Goal: Task Accomplishment & Management: Manage account settings

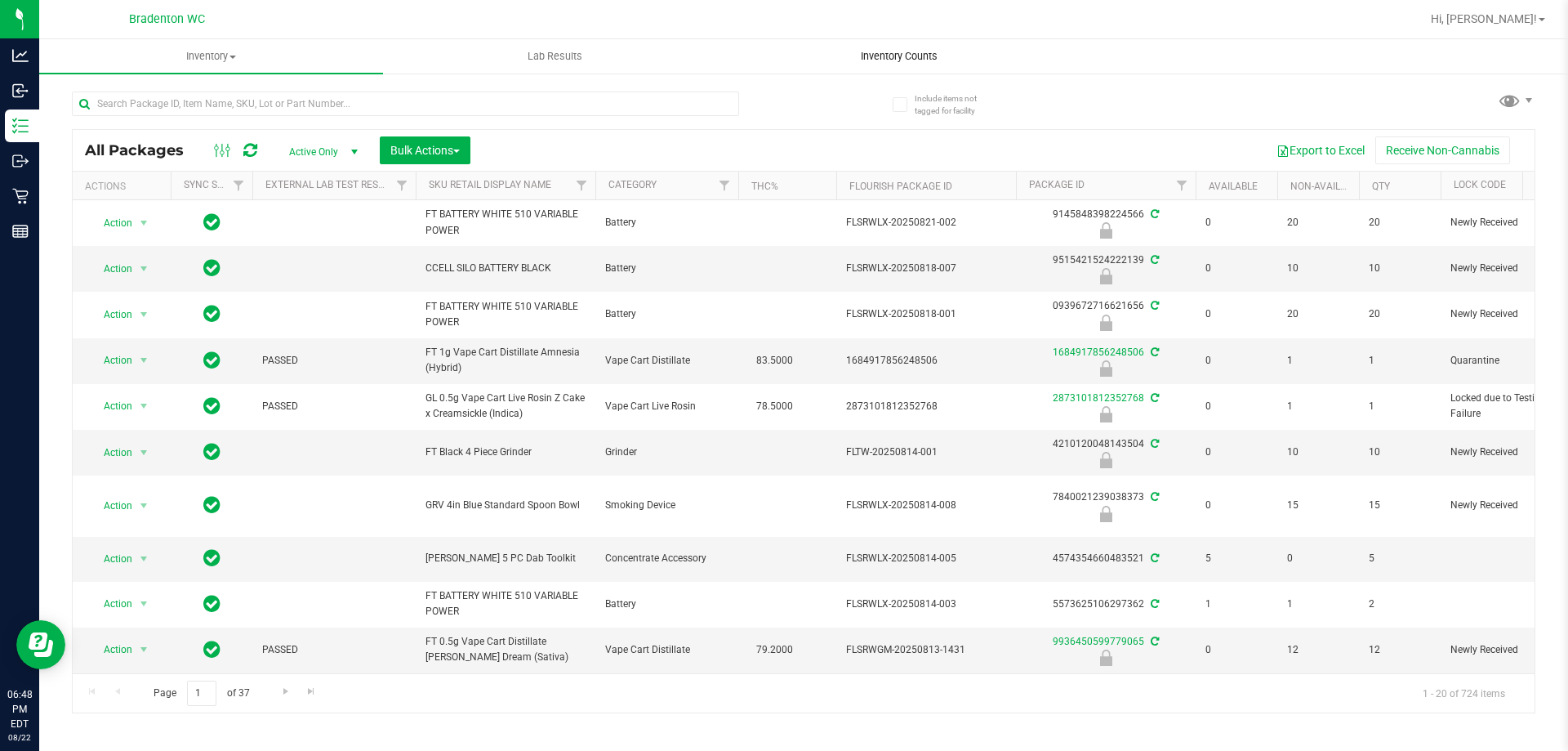
click at [883, 63] on uib-tab-heading "Inventory Counts" at bounding box center [899, 56] width 343 height 33
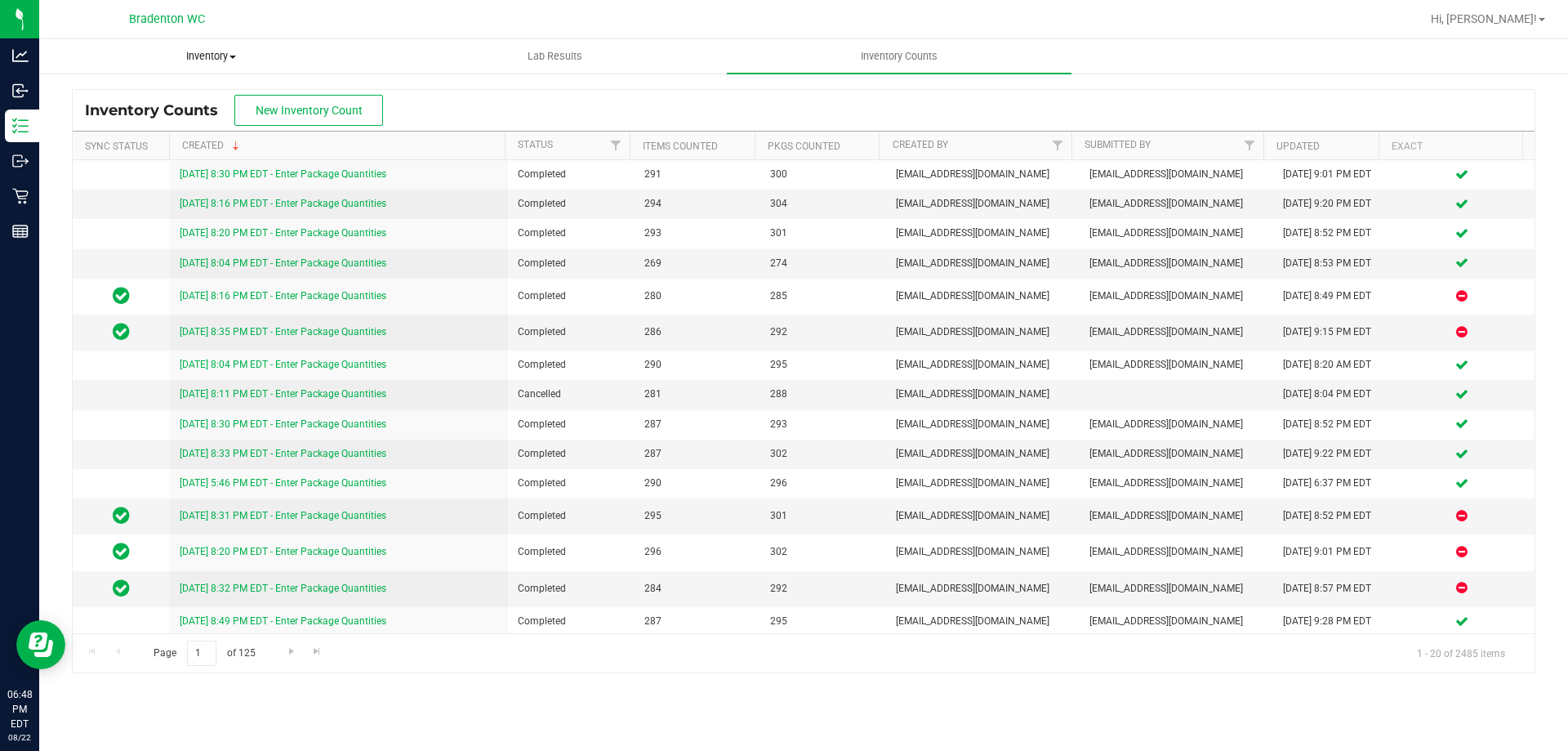
click at [111, 44] on uib-tab-heading "Inventory All packages All inventory Waste log Create inventory" at bounding box center [211, 56] width 343 height 33
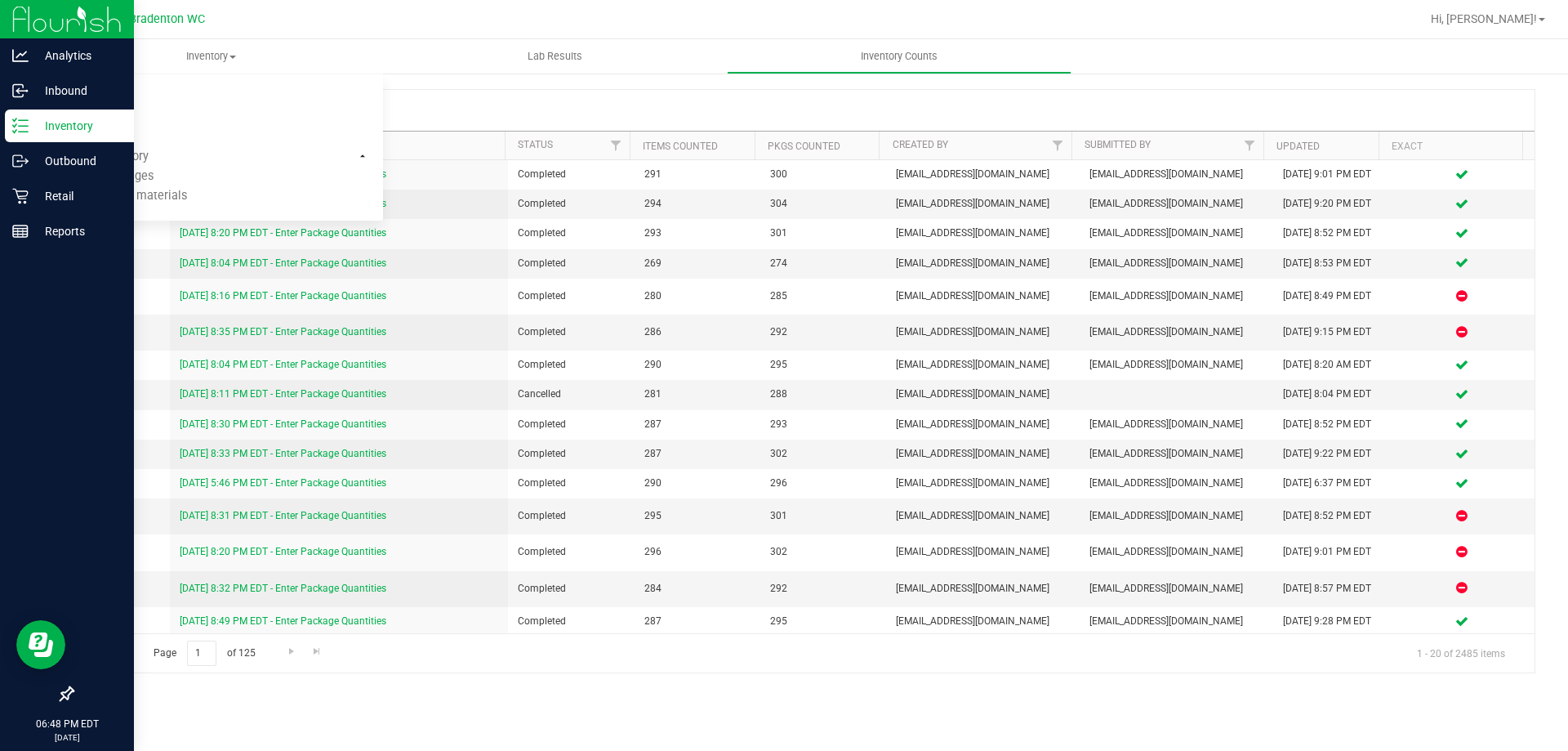
click at [25, 130] on icon at bounding box center [21, 126] width 17 height 17
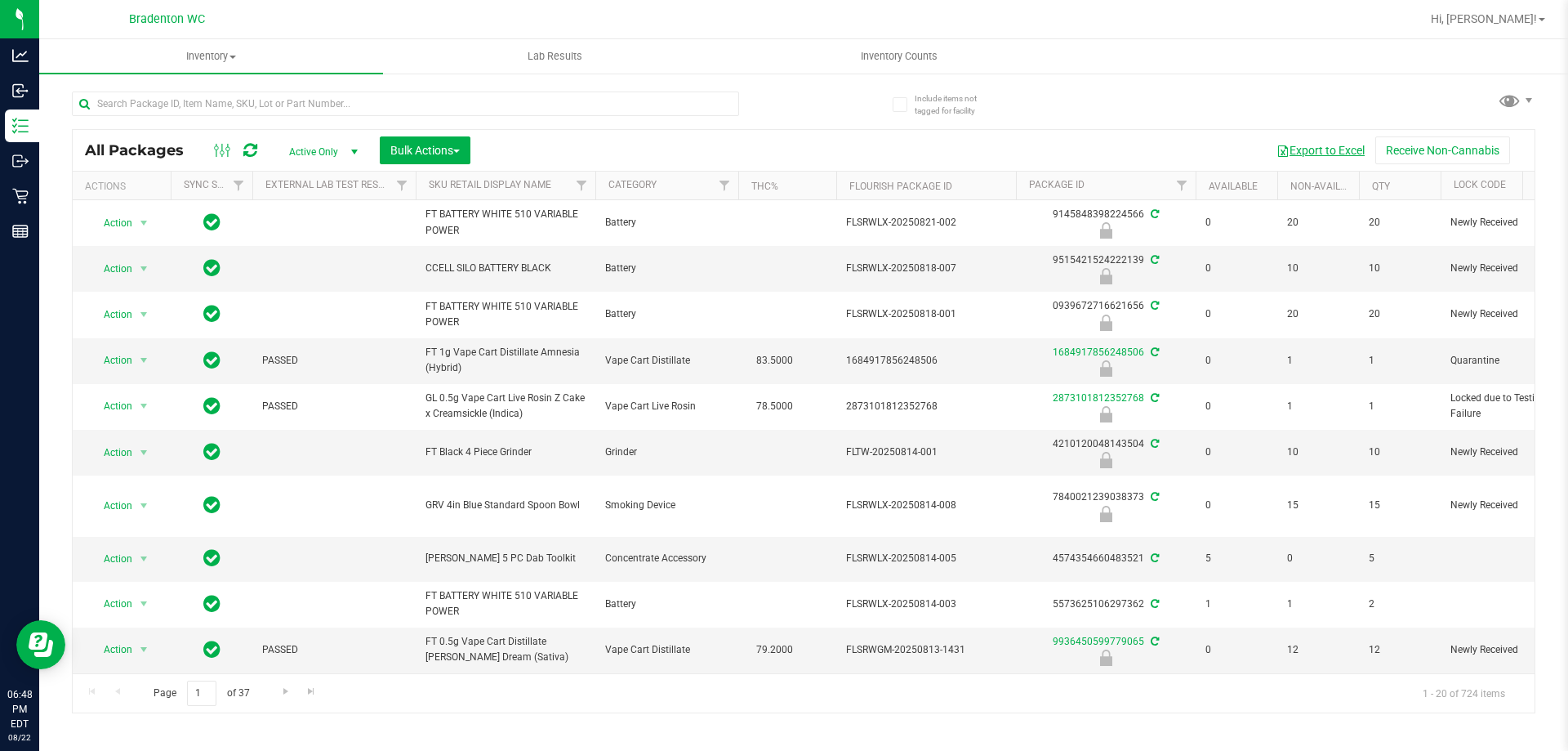
click at [1307, 151] on button "Export to Excel" at bounding box center [1320, 150] width 109 height 28
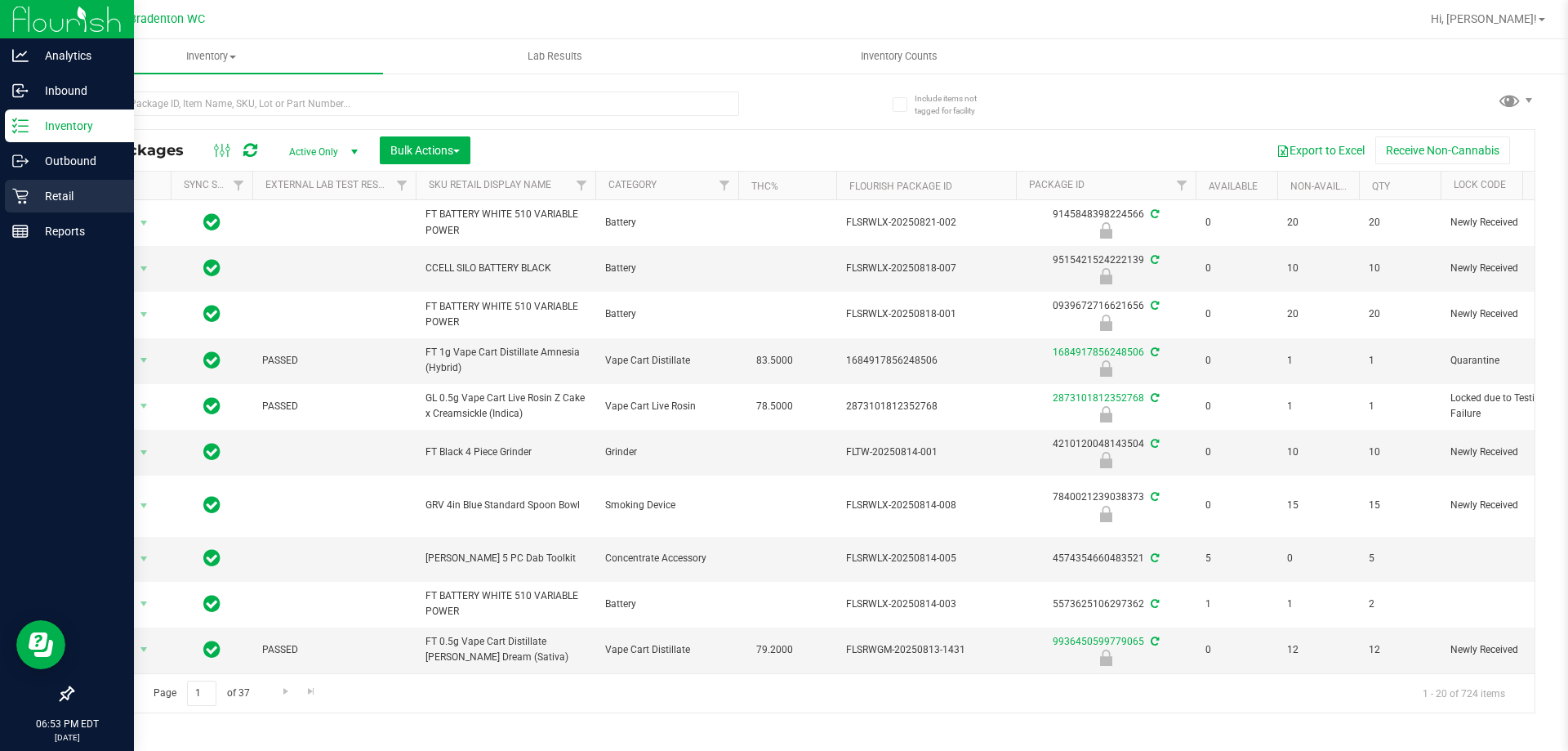
click at [25, 193] on icon at bounding box center [21, 196] width 17 height 17
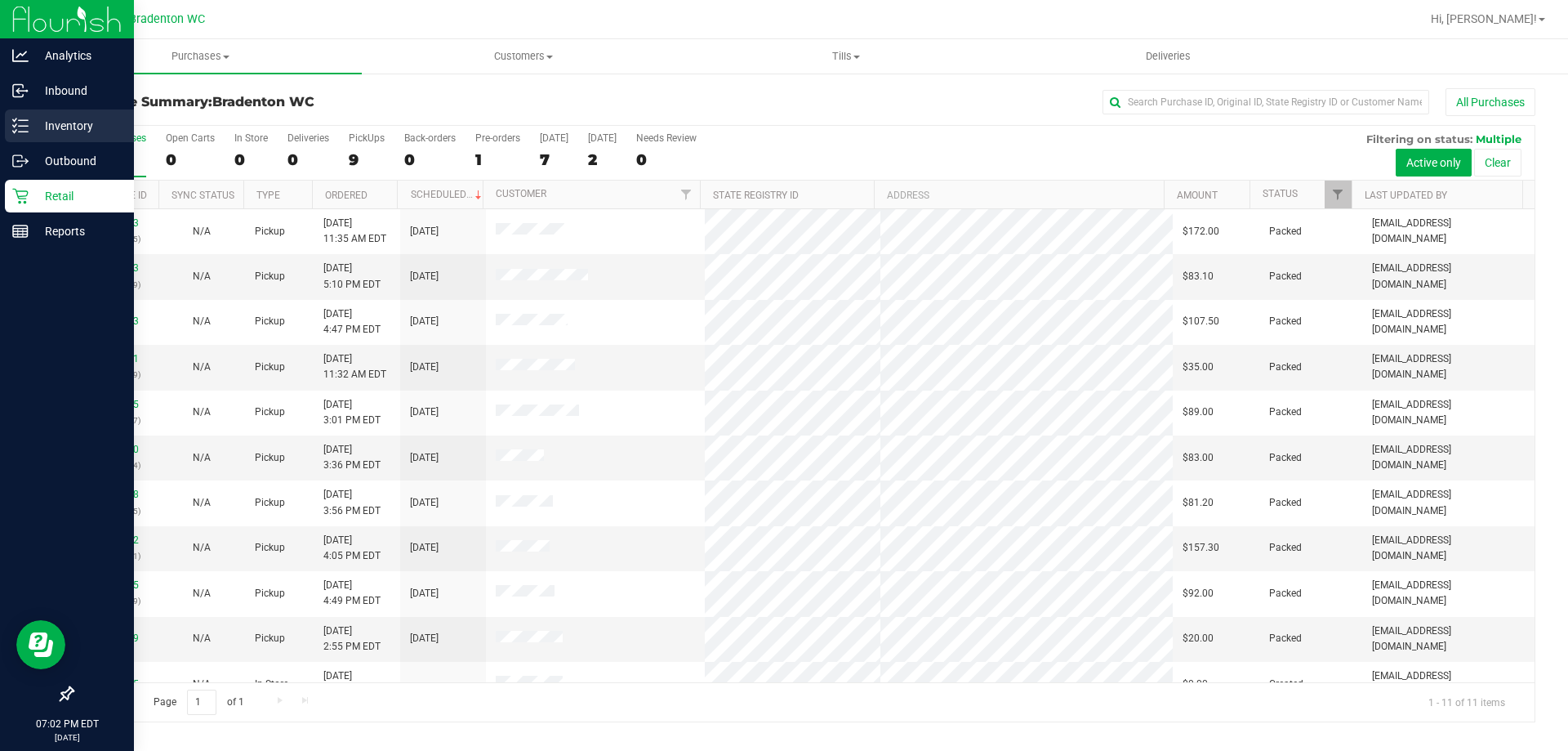
click at [23, 132] on line at bounding box center [23, 132] width 9 height 0
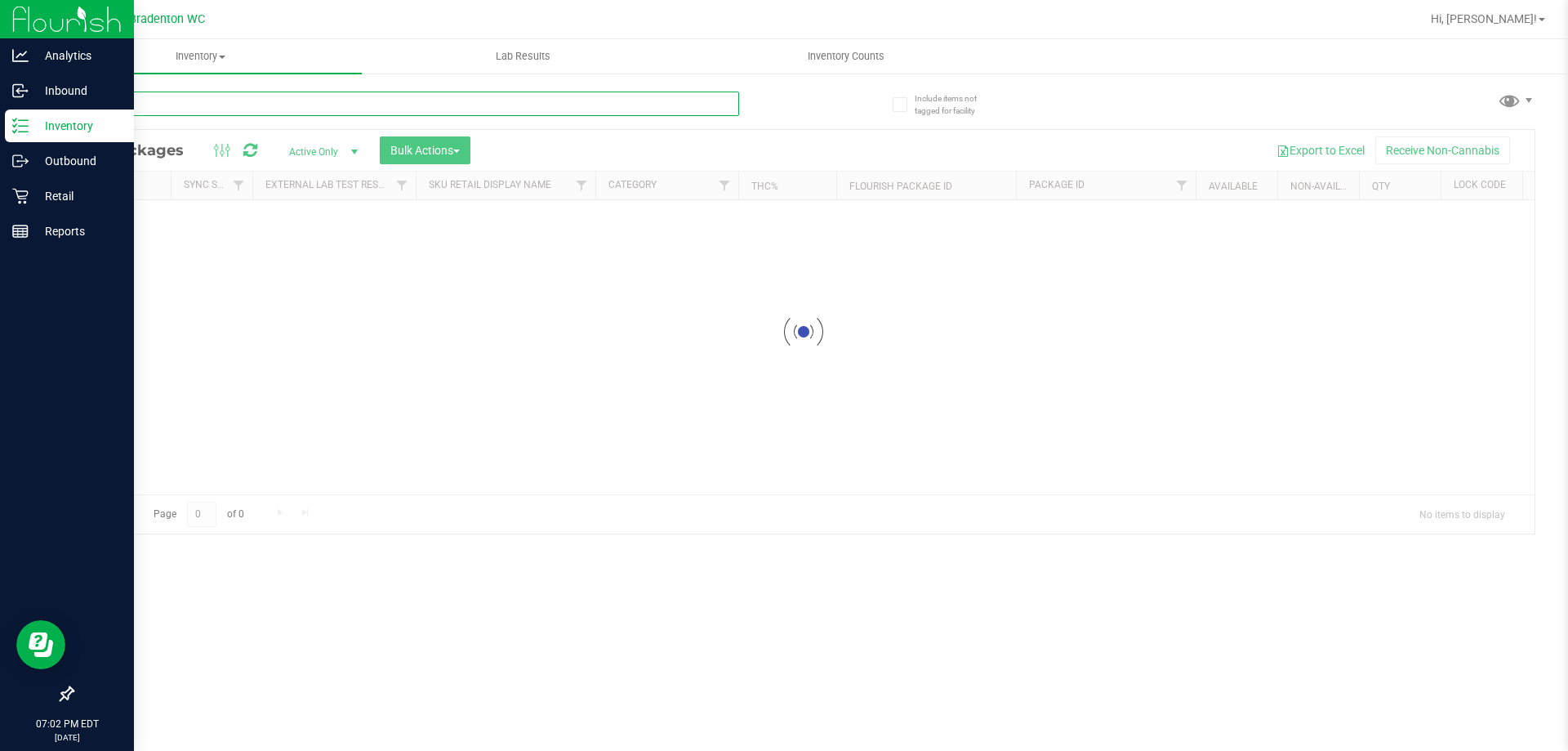
click at [273, 103] on input "text" at bounding box center [405, 103] width 668 height 24
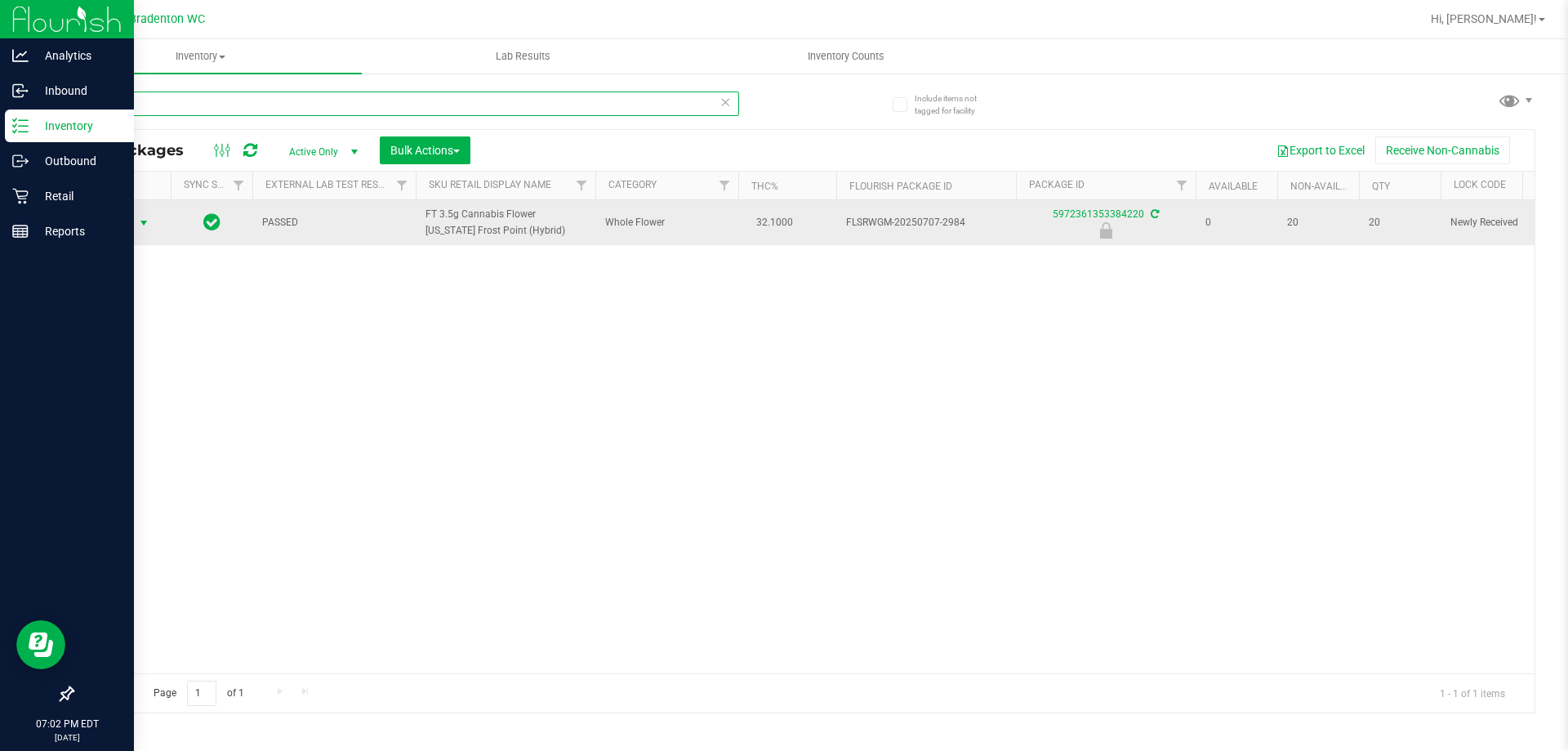
type input "-2984"
click at [142, 223] on span "select" at bounding box center [144, 223] width 13 height 13
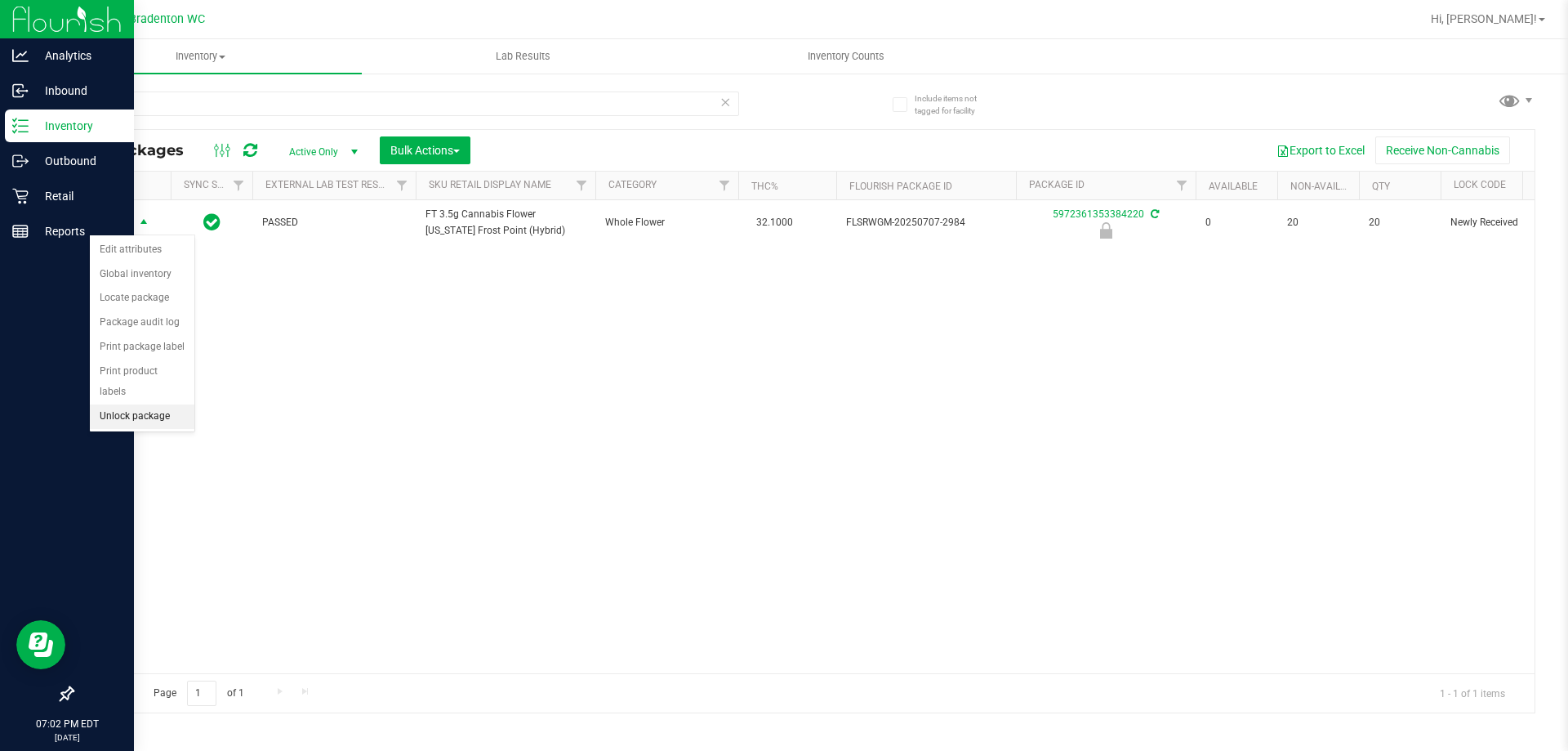
click at [161, 404] on li "Unlock package" at bounding box center [142, 416] width 104 height 24
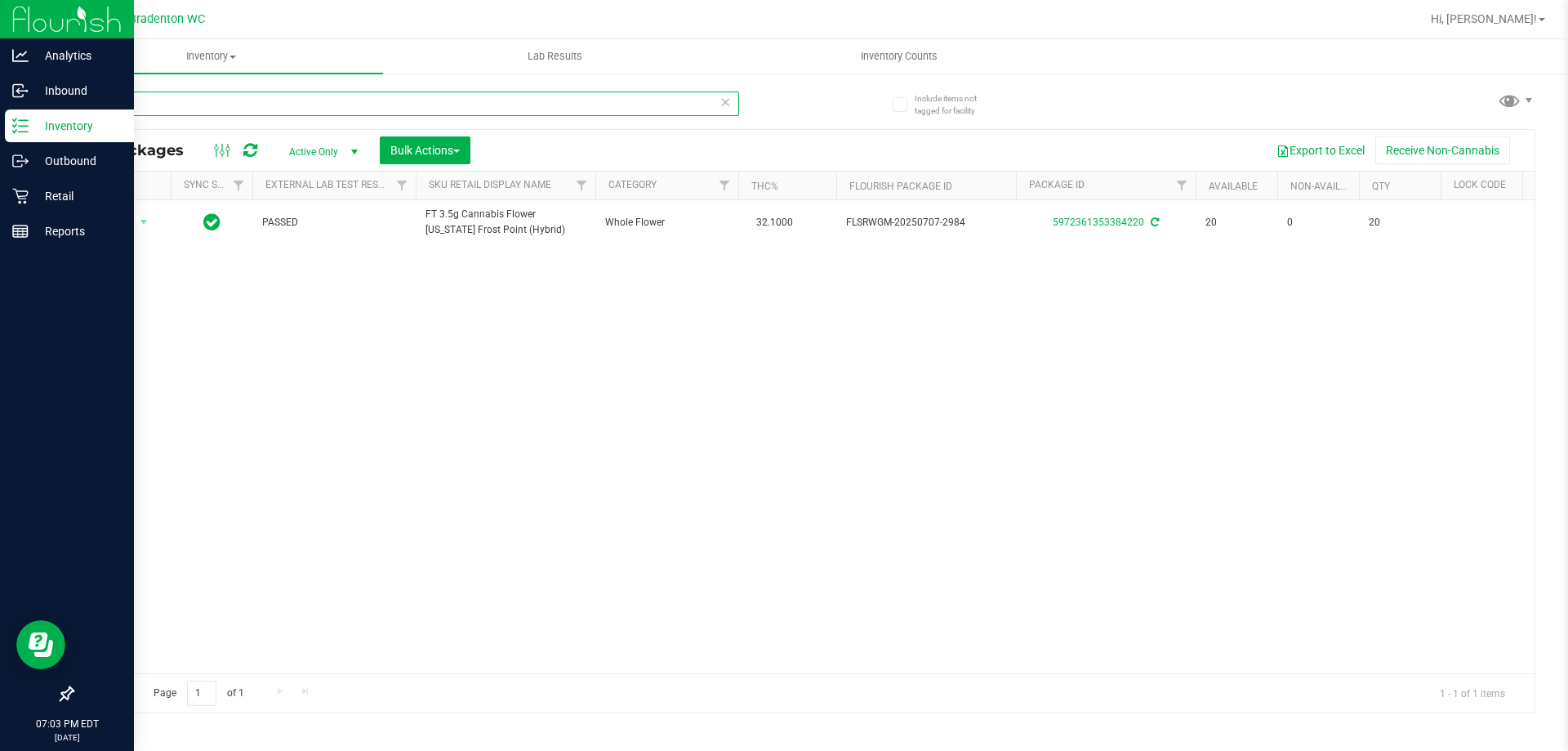
click at [216, 103] on input "-2984" at bounding box center [405, 103] width 668 height 24
click at [213, 108] on input "-2984" at bounding box center [405, 103] width 668 height 24
click at [213, 107] on input "-2984" at bounding box center [405, 103] width 668 height 24
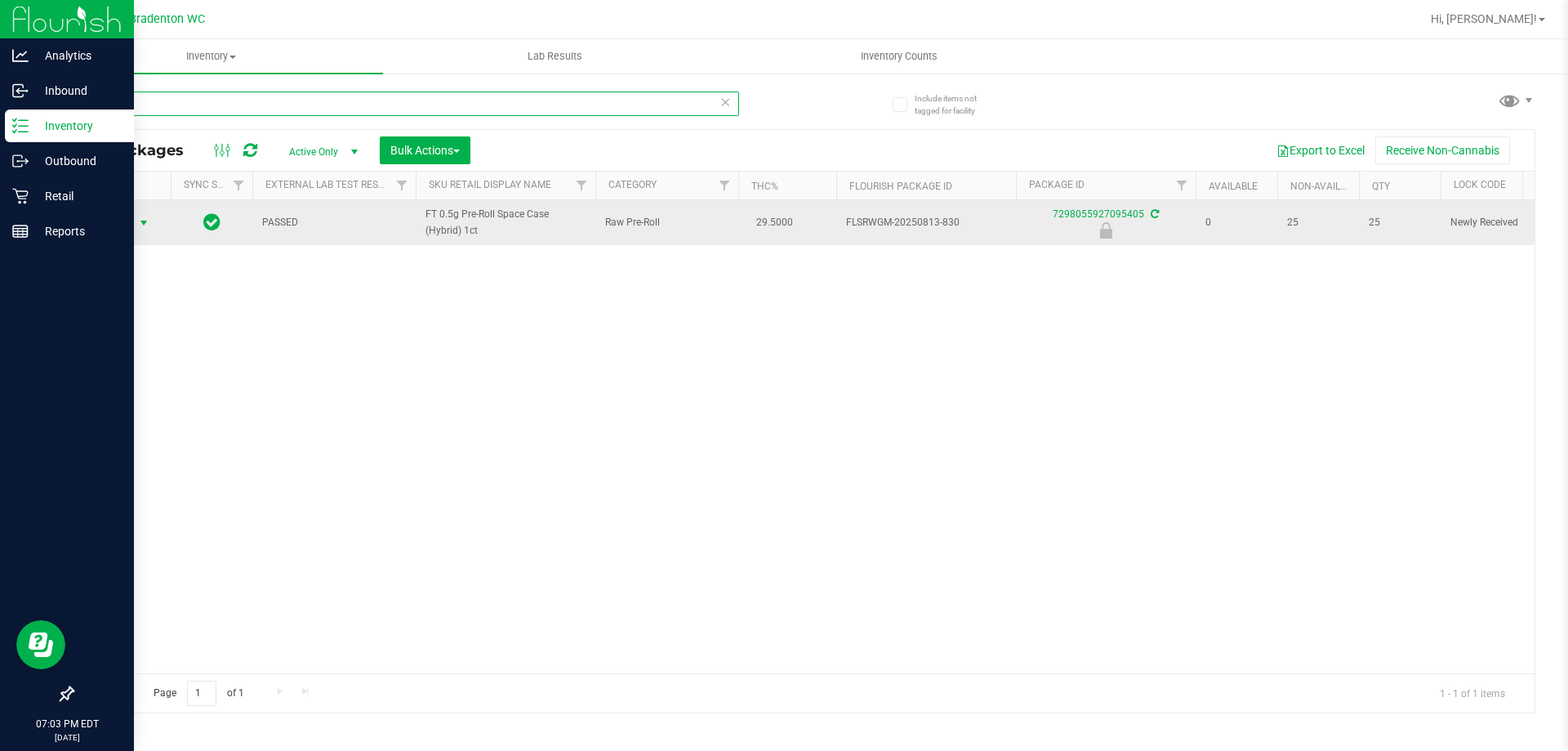
type input "-830"
click at [143, 223] on span "select" at bounding box center [144, 223] width 13 height 13
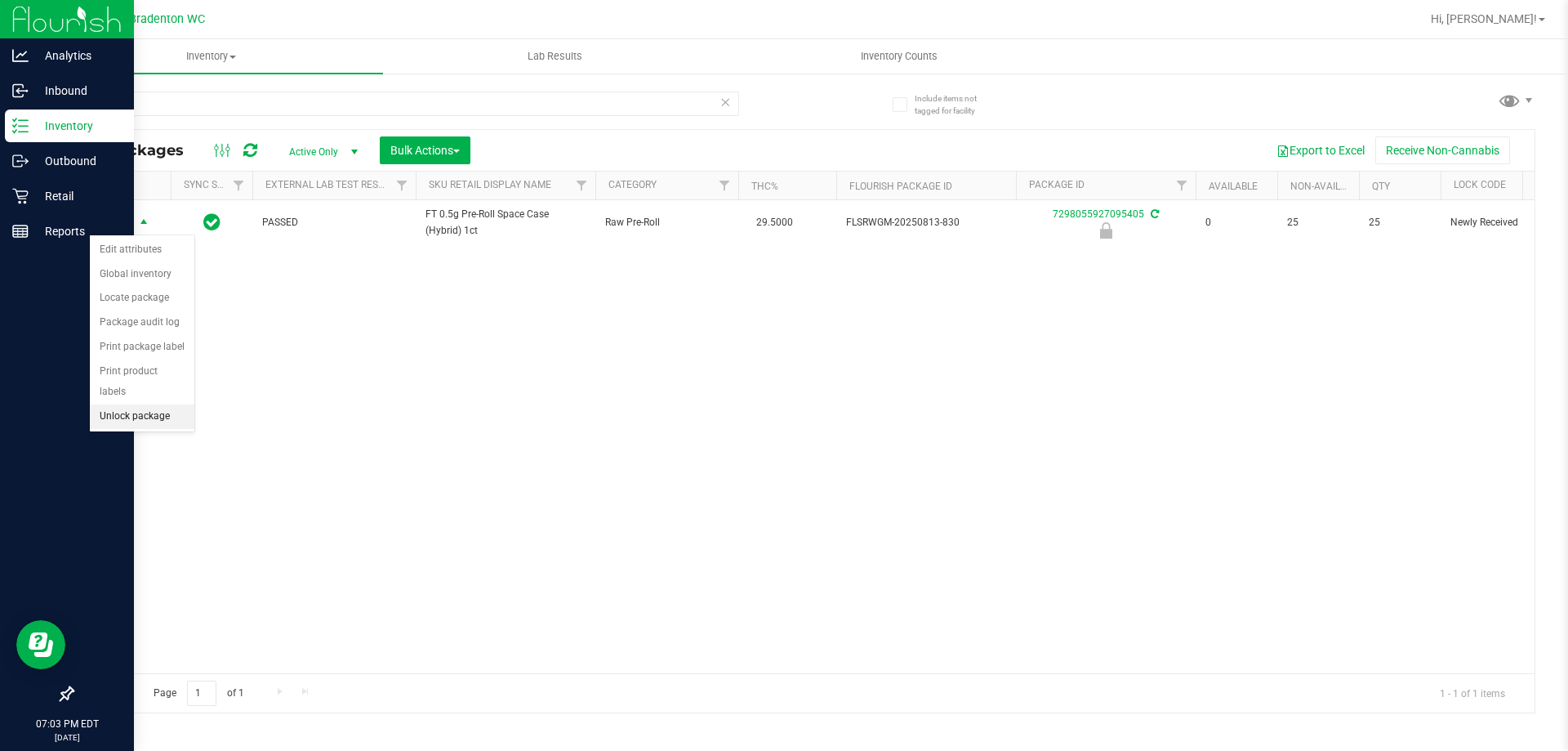
click at [118, 404] on li "Unlock package" at bounding box center [142, 416] width 104 height 24
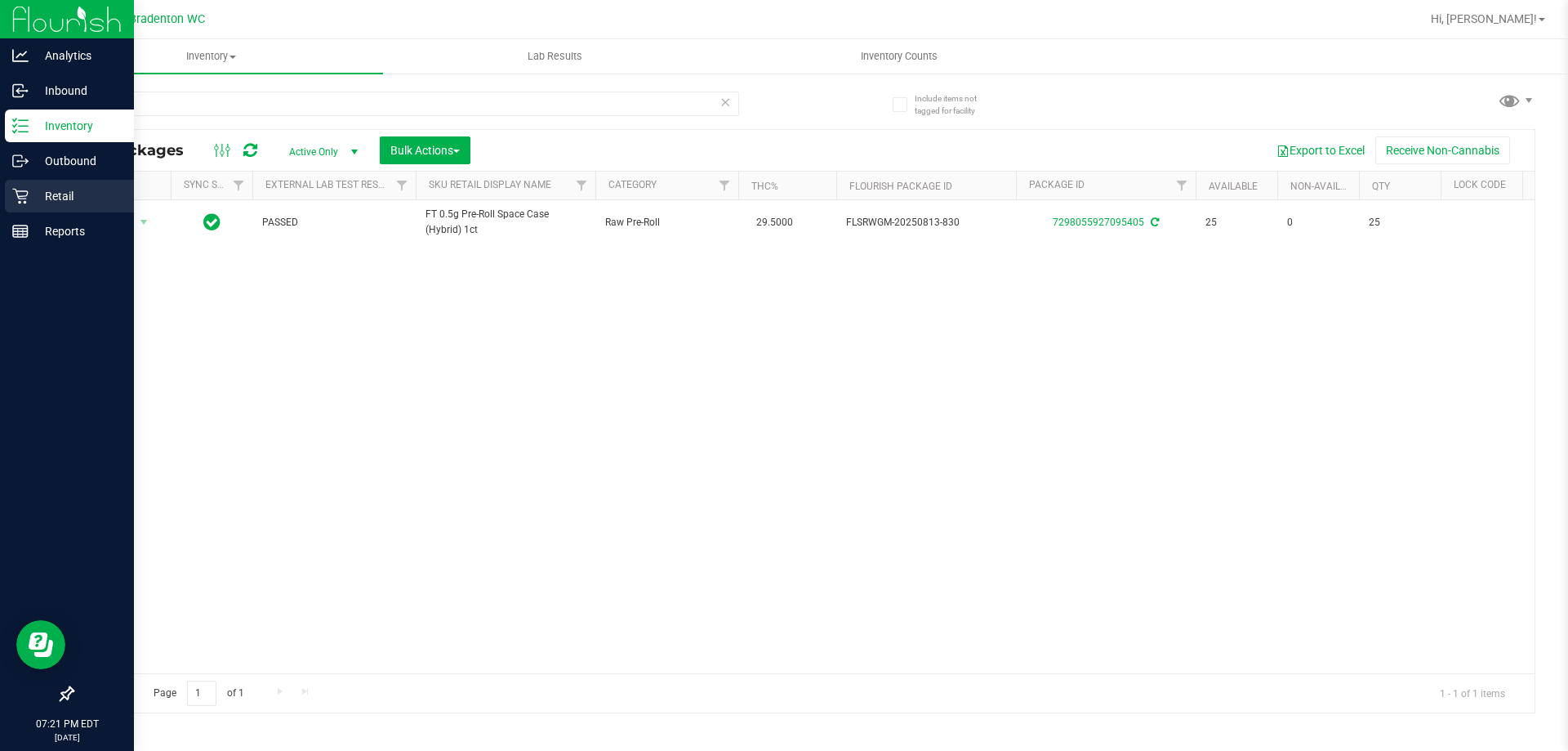
click at [26, 206] on div "Retail" at bounding box center [69, 196] width 129 height 33
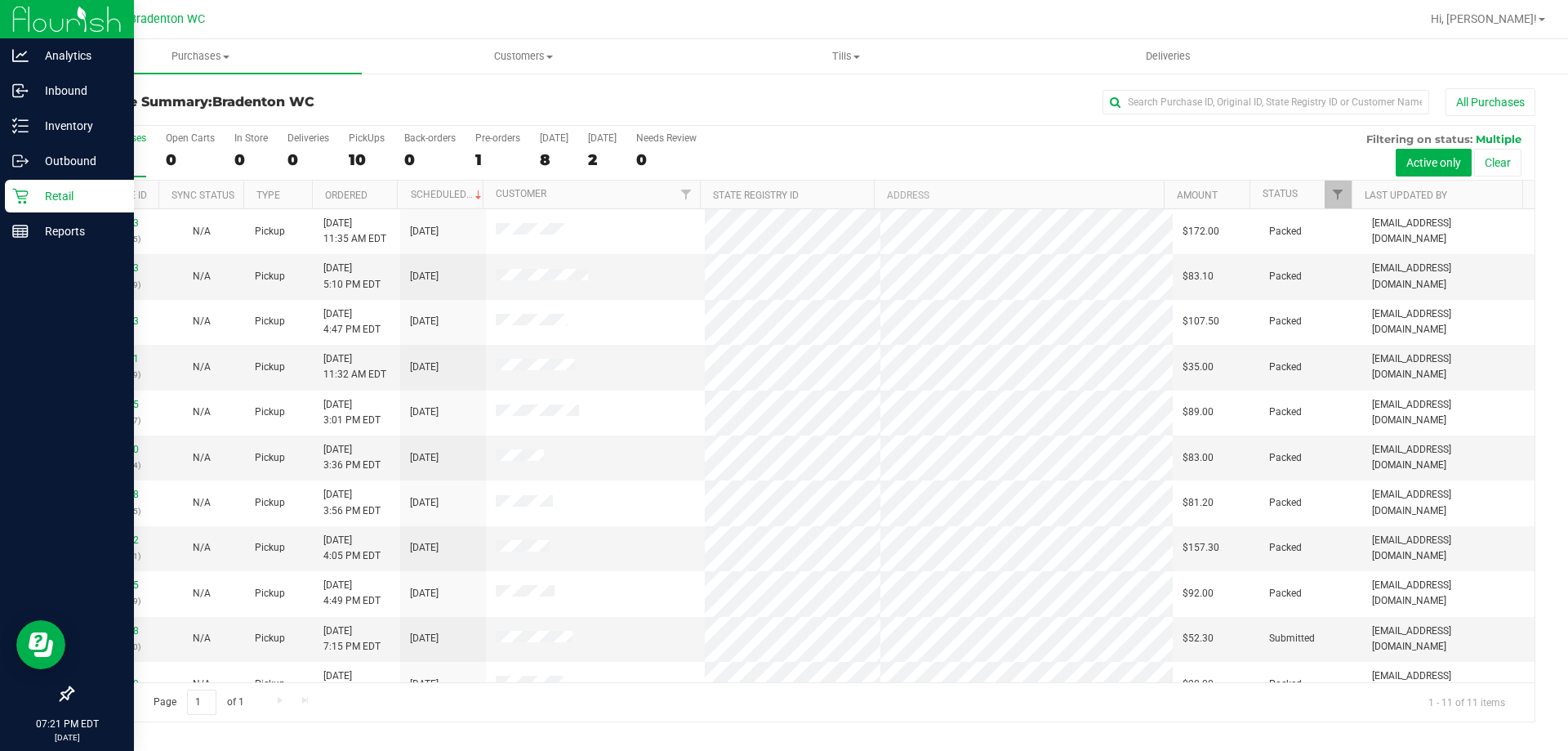
scroll to position [23, 0]
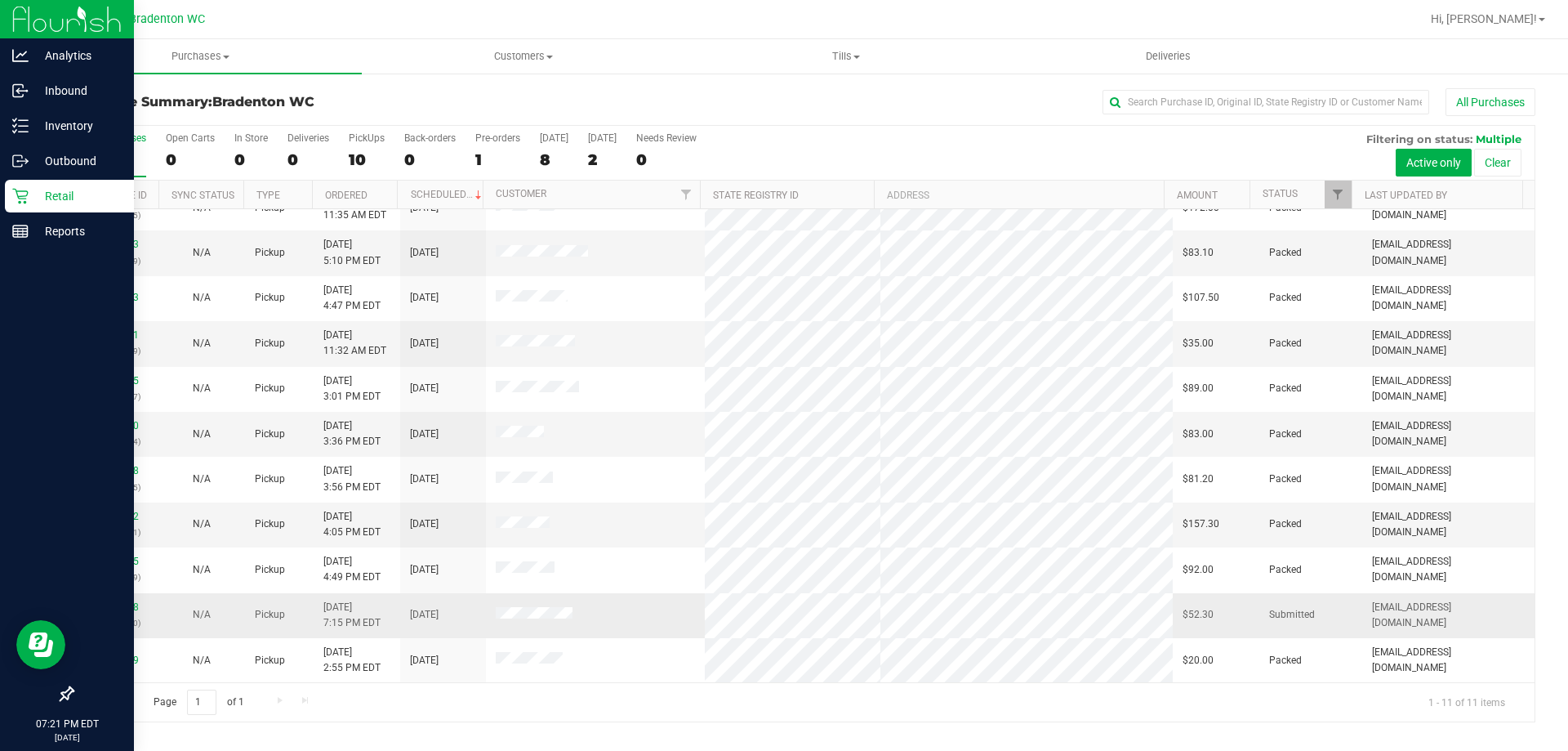
click at [172, 614] on div "N/A" at bounding box center [201, 614] width 66 height 16
click at [107, 608] on link "11831878" at bounding box center [116, 607] width 46 height 12
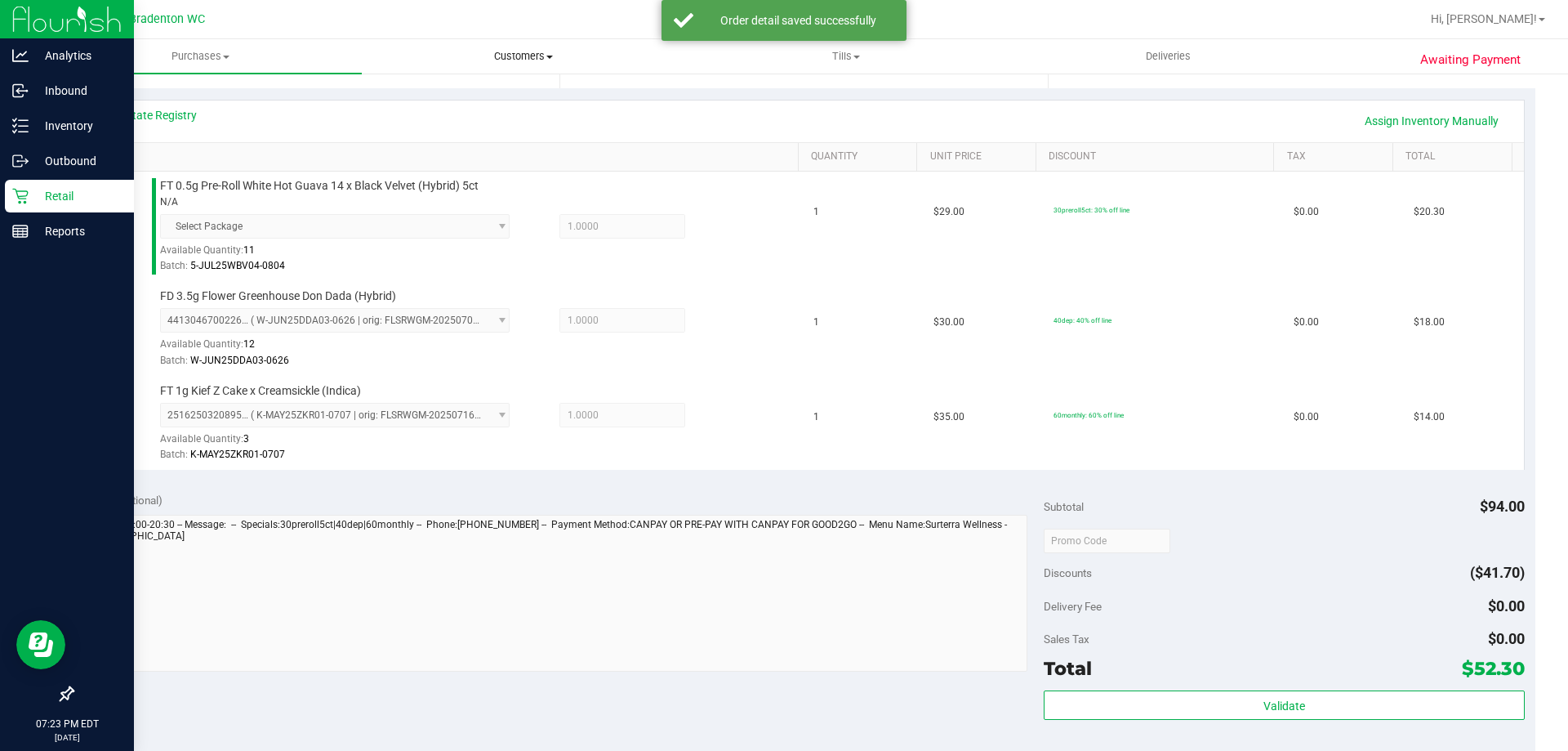
scroll to position [421, 0]
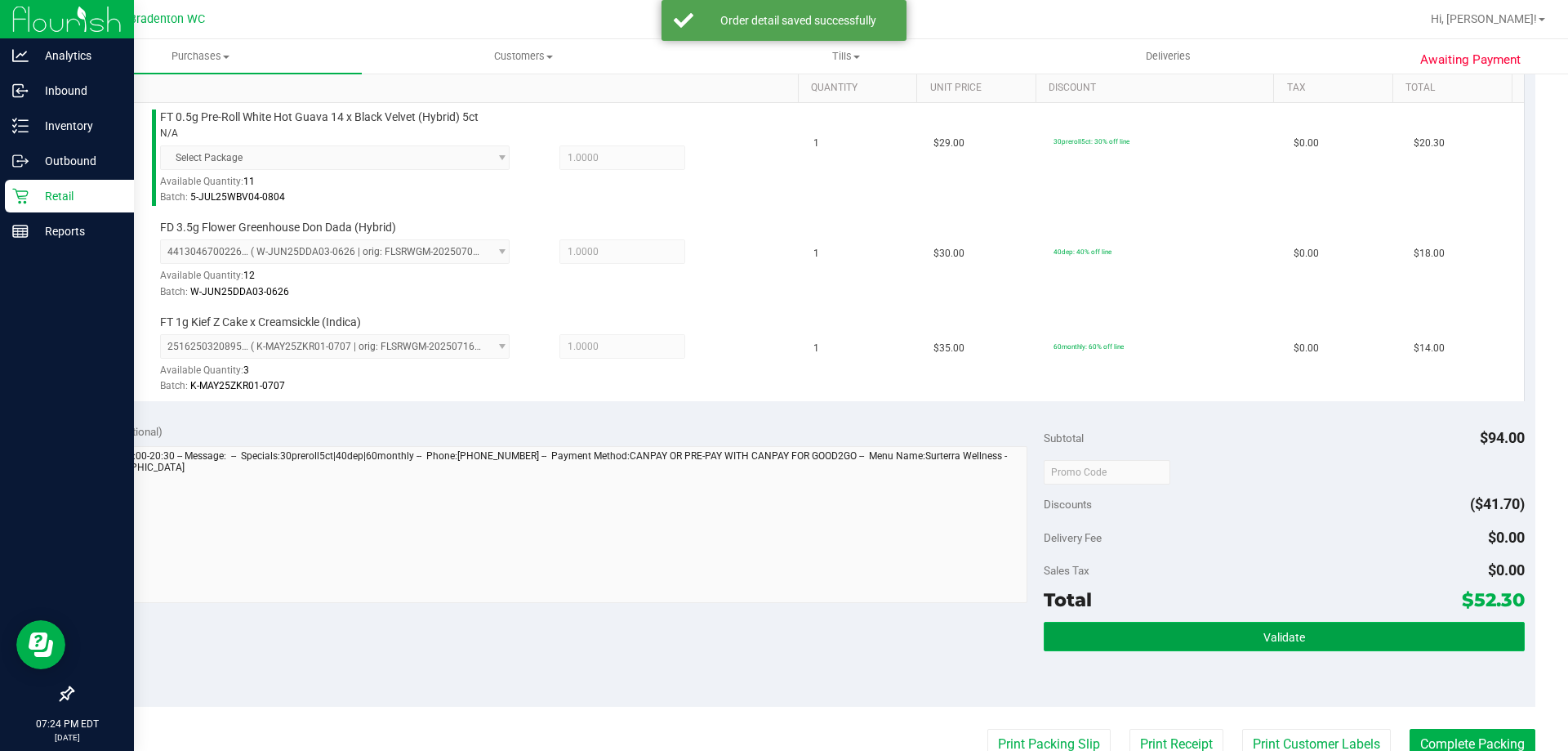
click at [1300, 645] on button "Validate" at bounding box center [1284, 636] width 480 height 29
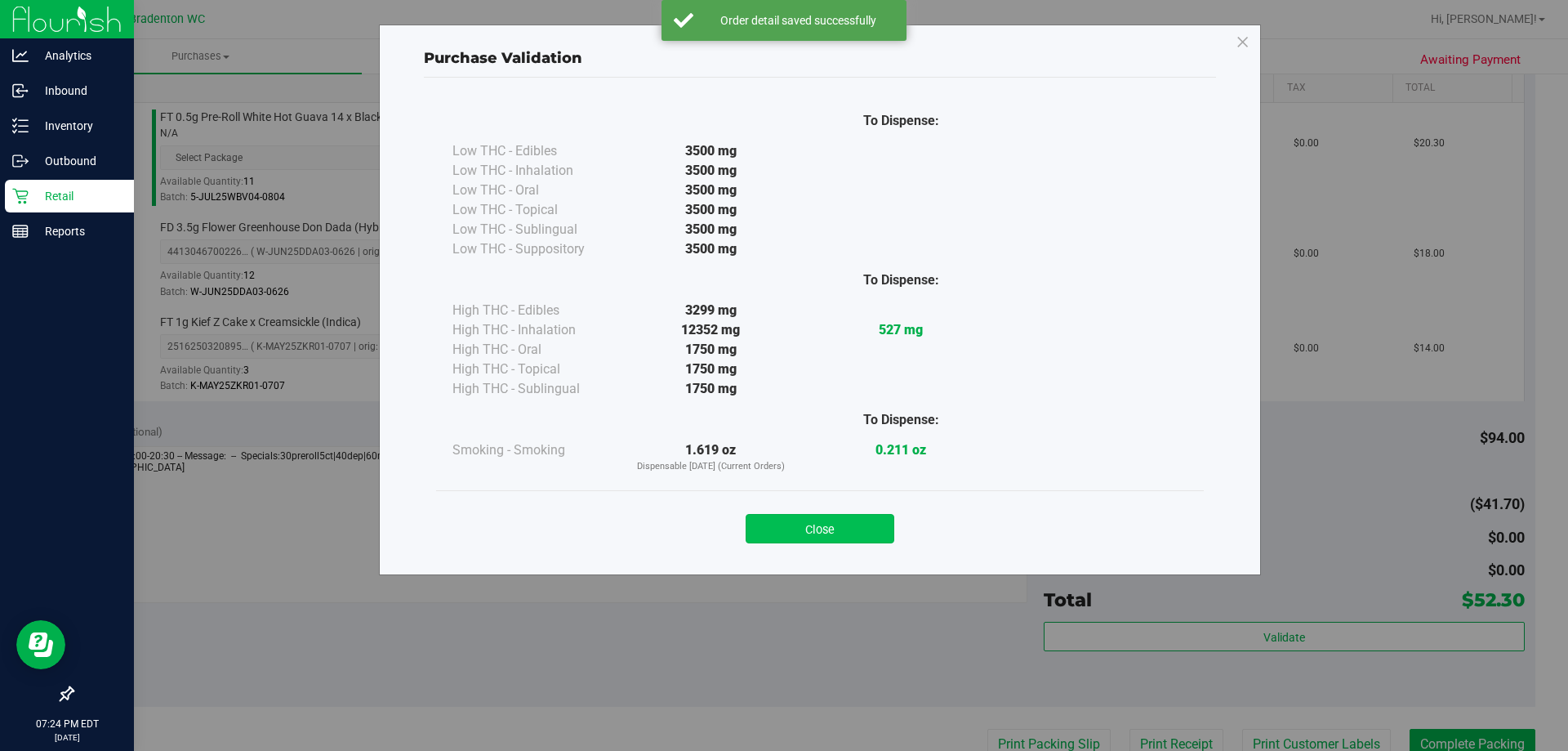
click at [850, 522] on button "Close" at bounding box center [820, 528] width 148 height 29
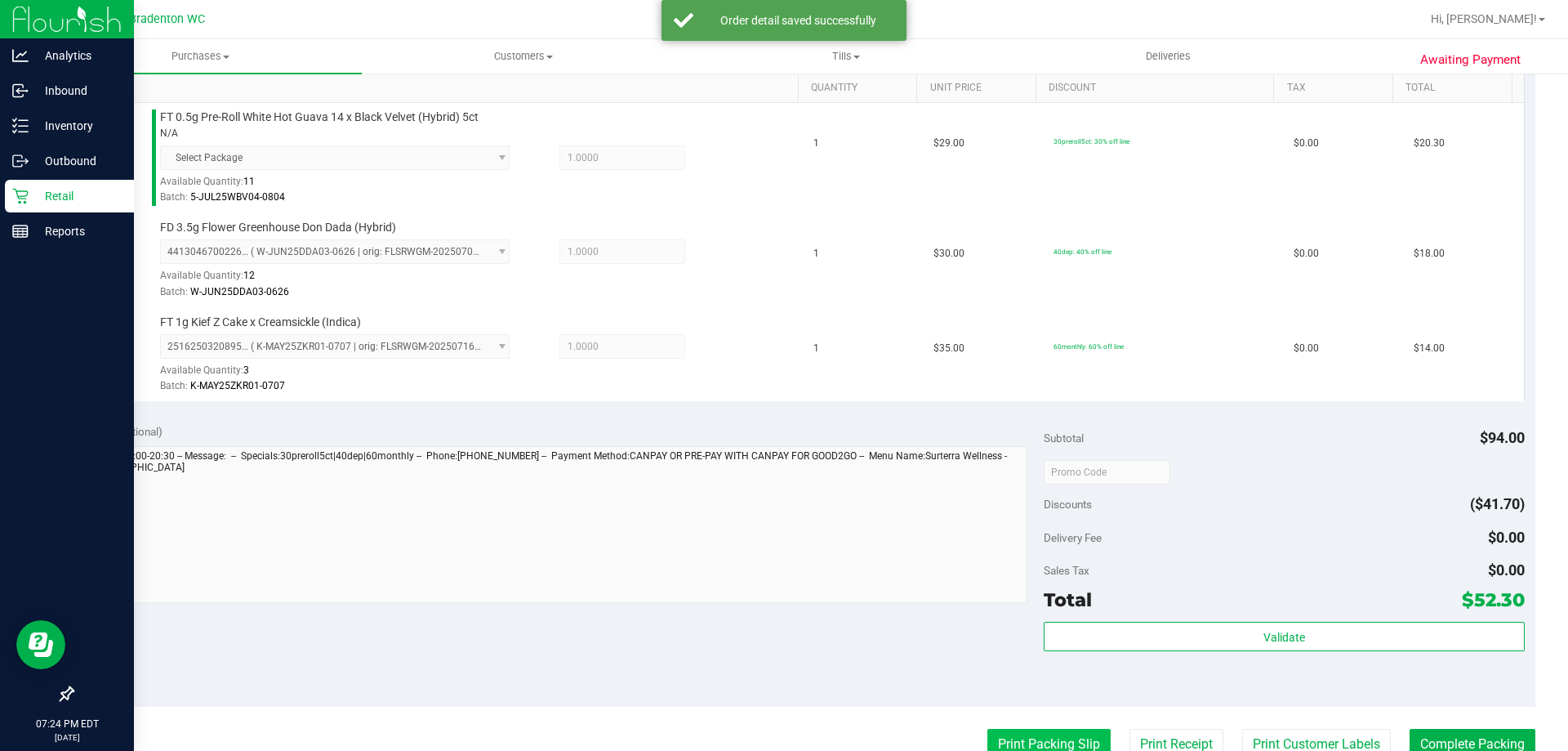
click at [1024, 741] on button "Print Packing Slip" at bounding box center [1050, 743] width 123 height 31
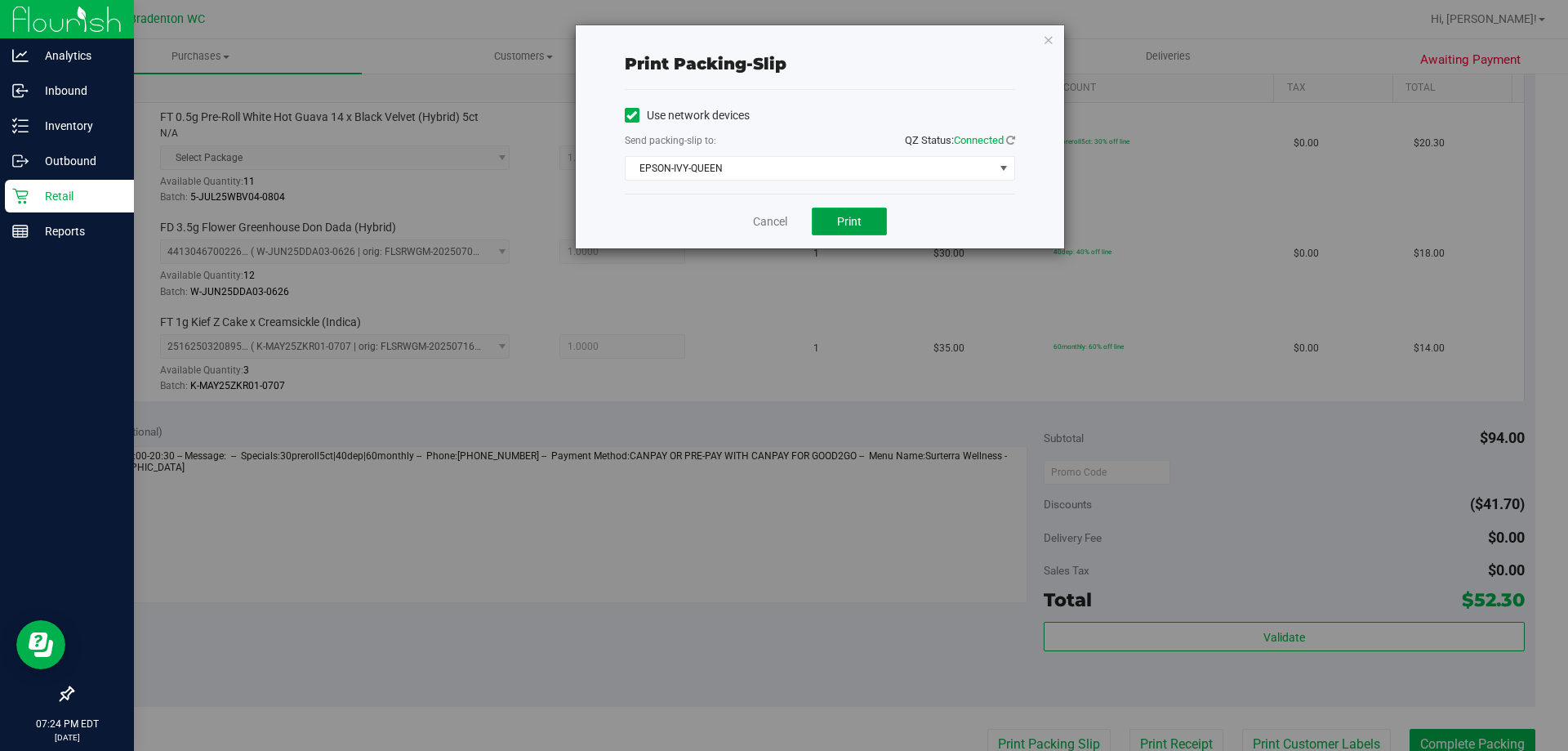
click at [841, 226] on span "Print" at bounding box center [849, 222] width 24 height 13
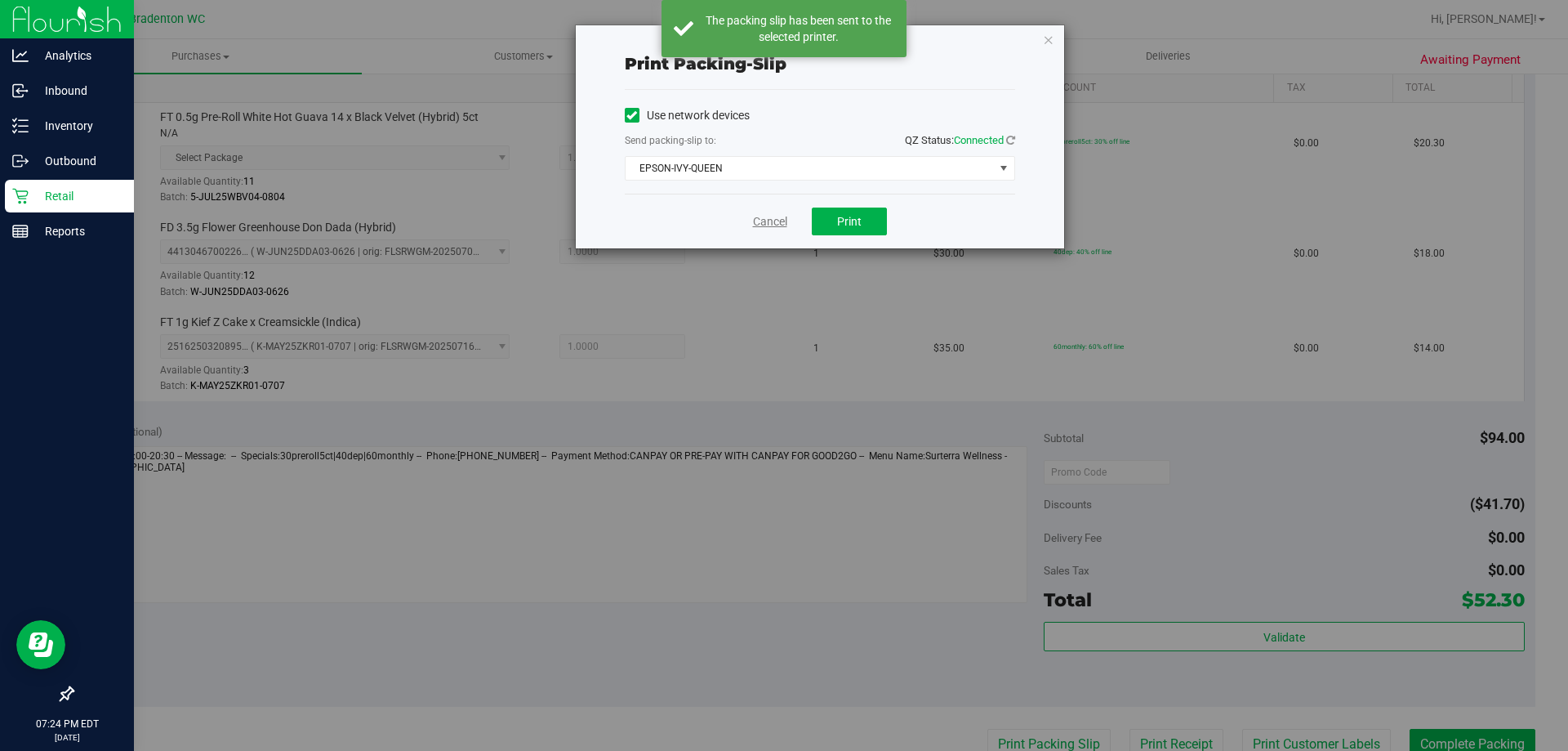
click at [769, 225] on link "Cancel" at bounding box center [769, 222] width 34 height 18
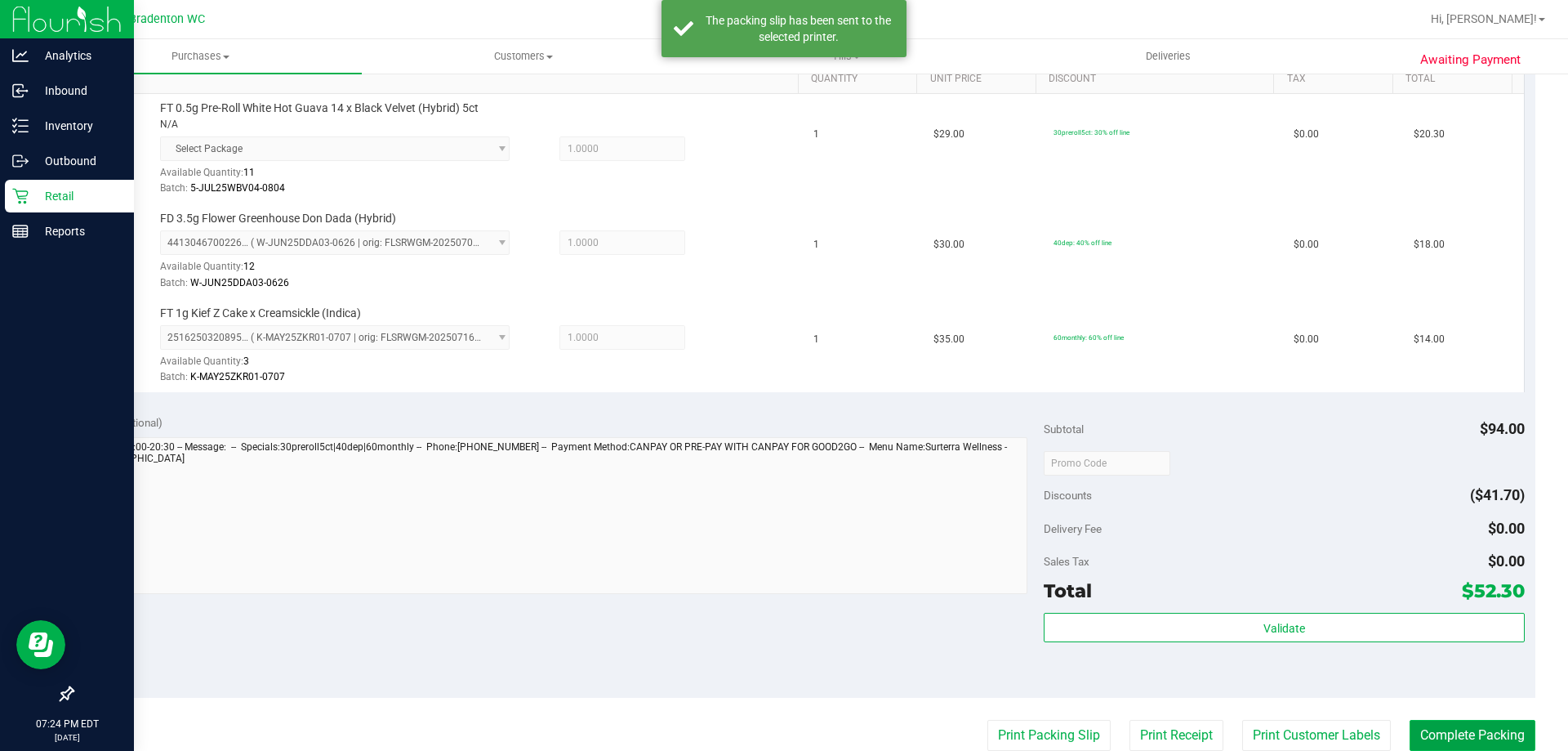
click at [1445, 737] on button "Complete Packing" at bounding box center [1472, 734] width 126 height 31
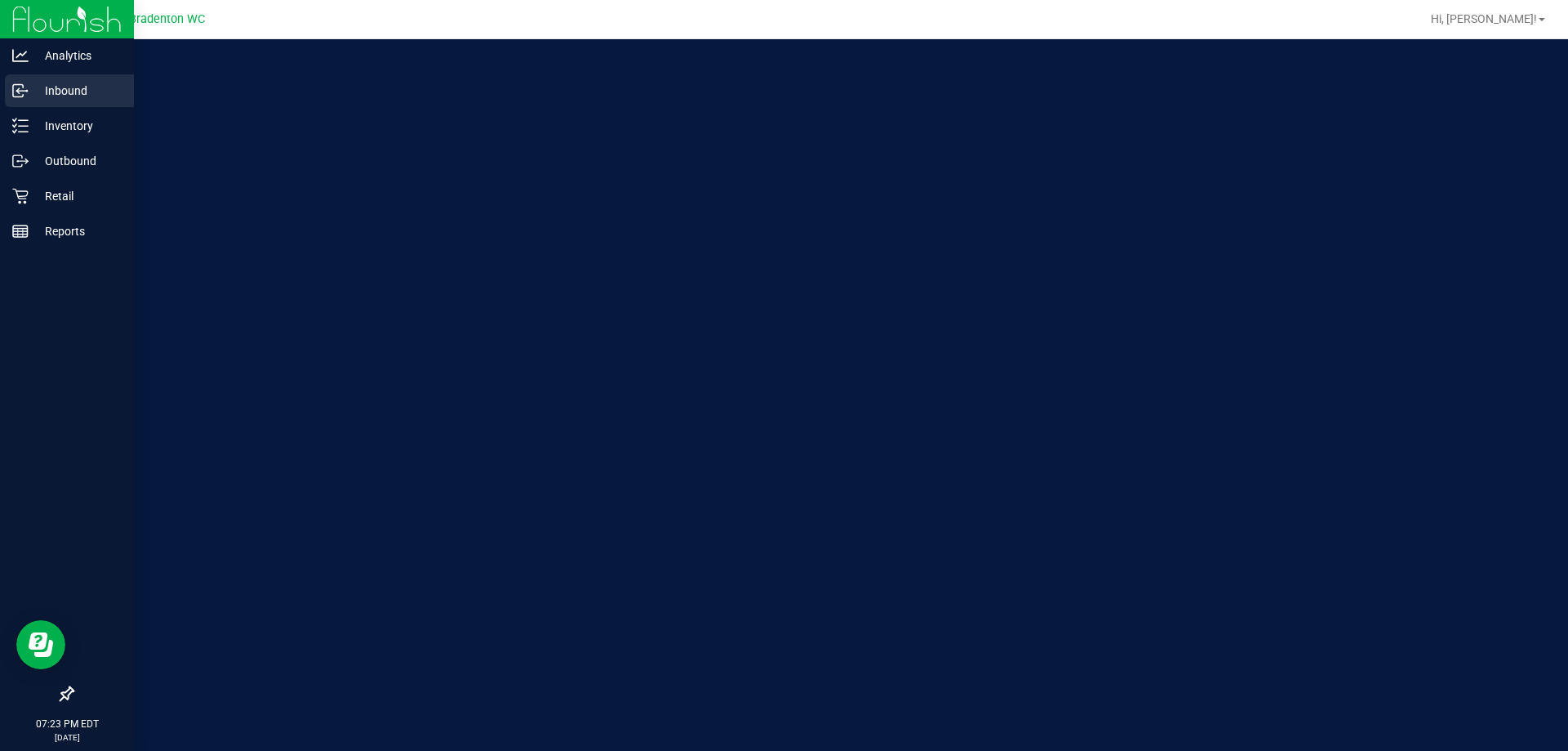
click at [40, 106] on div "Inbound" at bounding box center [69, 90] width 129 height 33
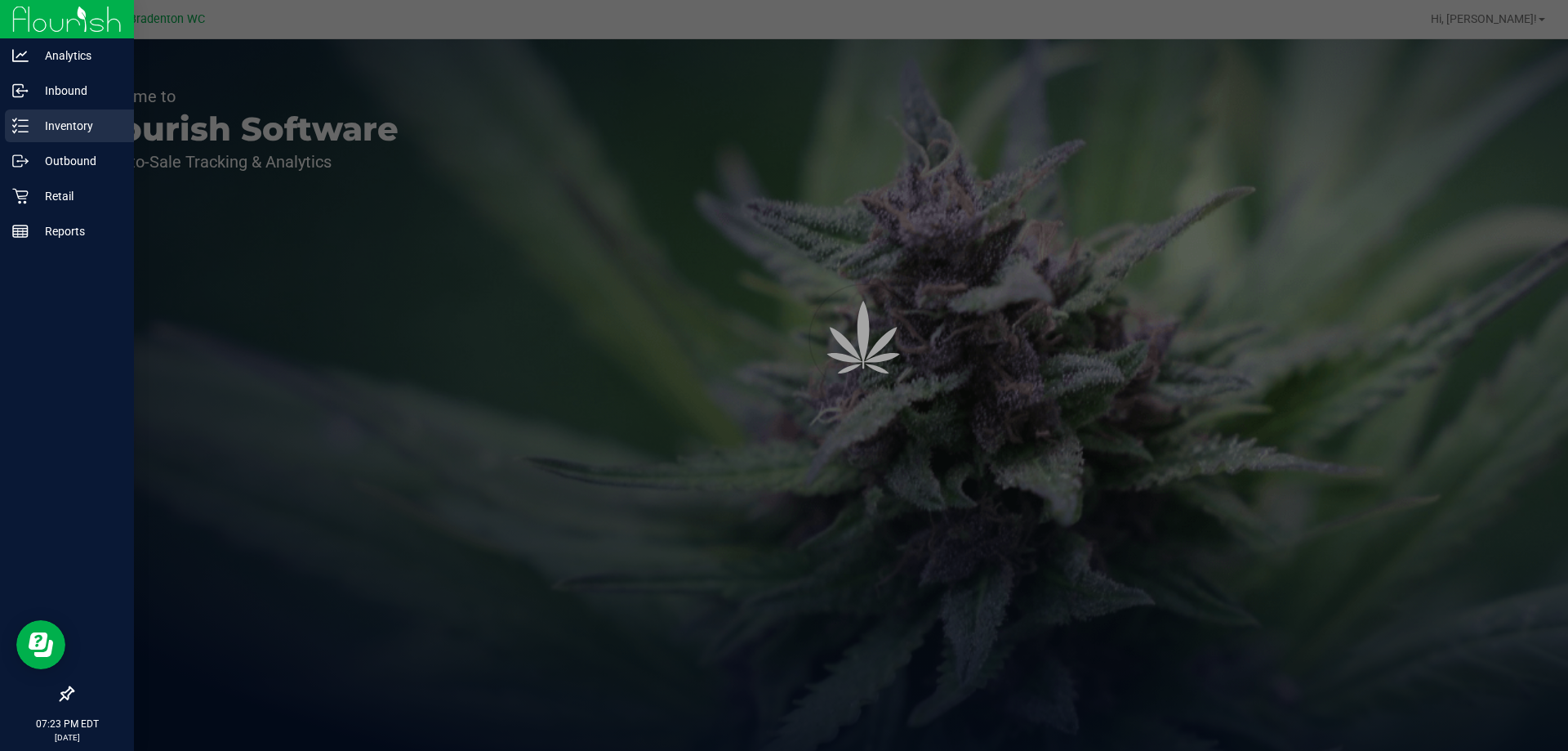
click at [43, 128] on p "Inventory" at bounding box center [78, 126] width 98 height 20
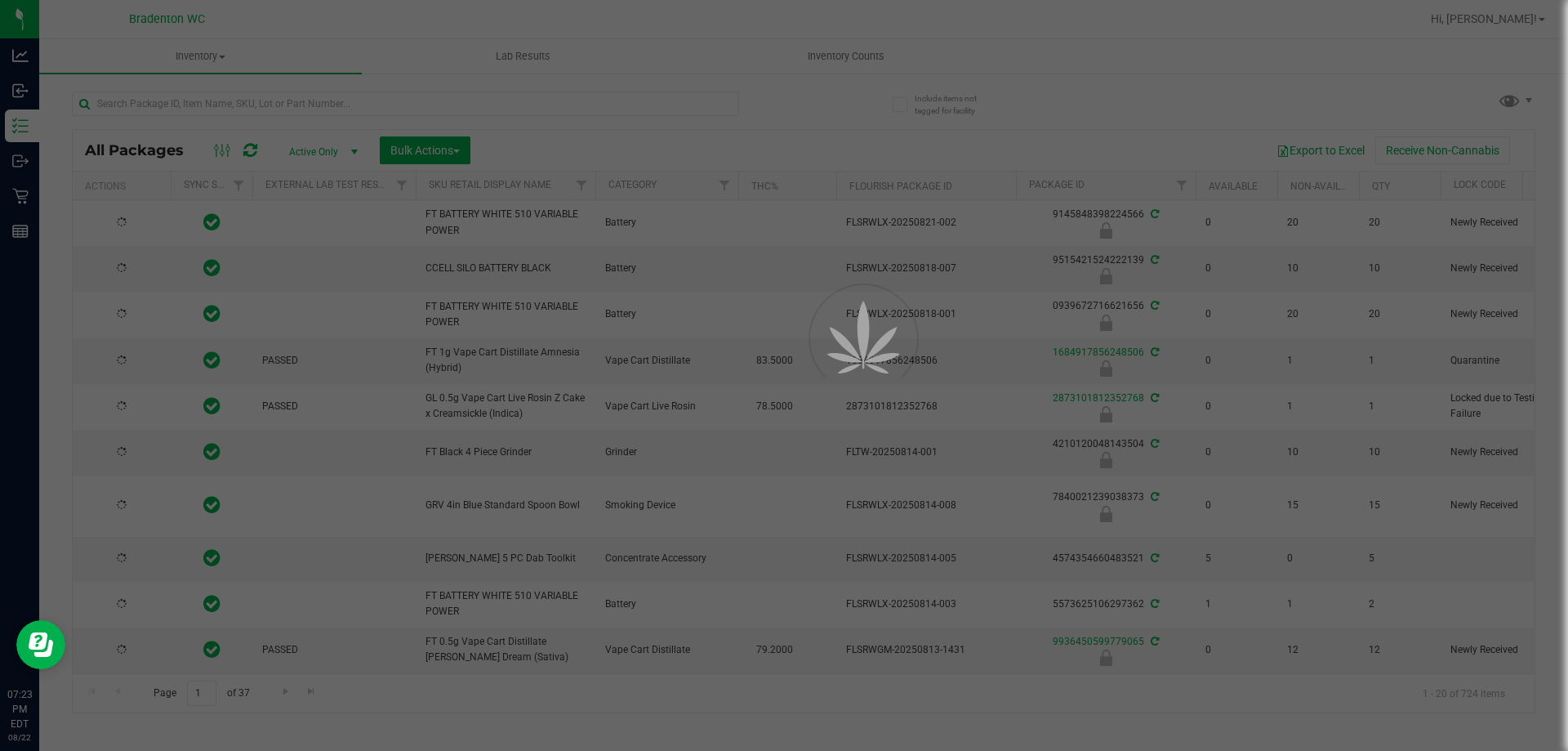
click at [226, 102] on div at bounding box center [784, 375] width 1568 height 751
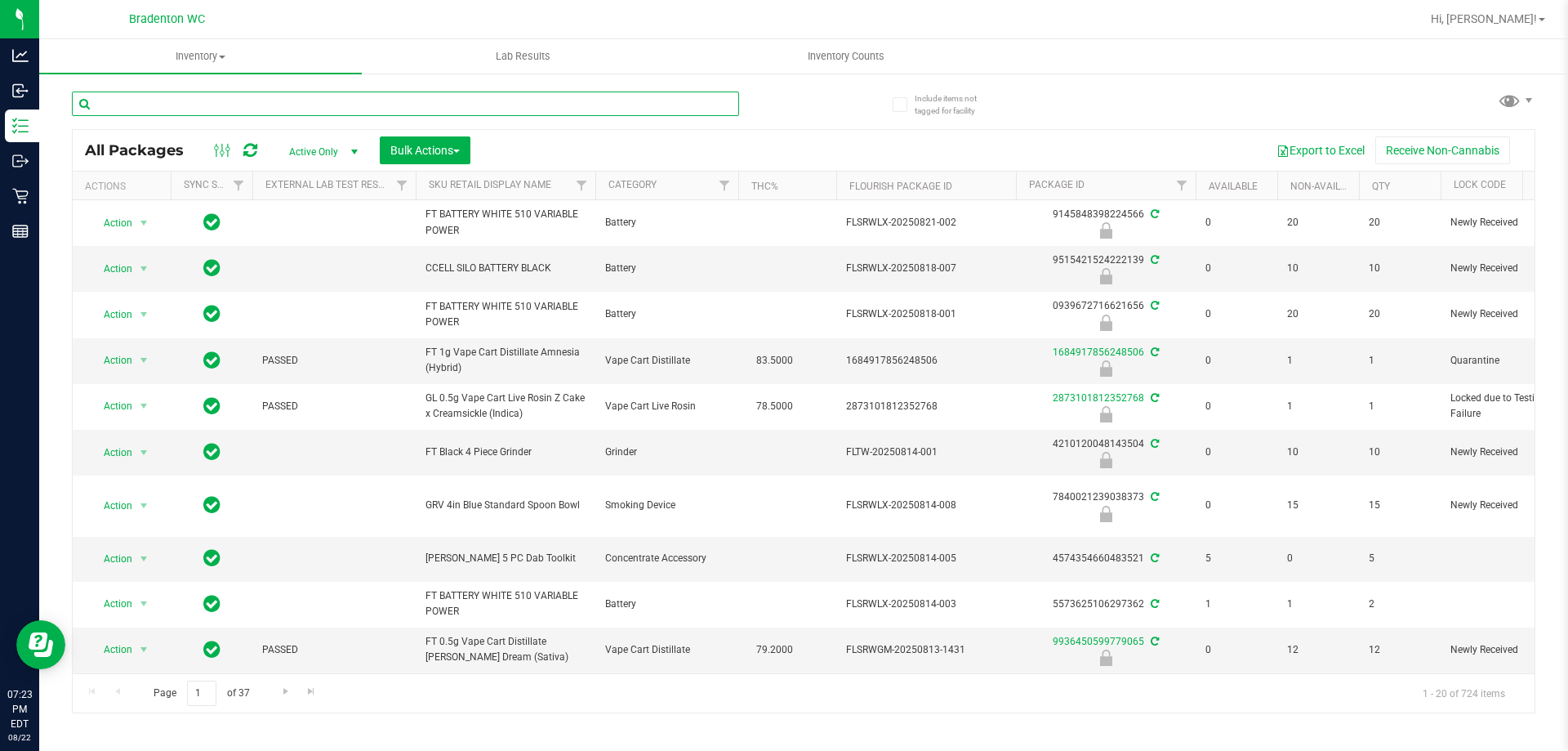
click at [226, 102] on input "text" at bounding box center [405, 103] width 668 height 24
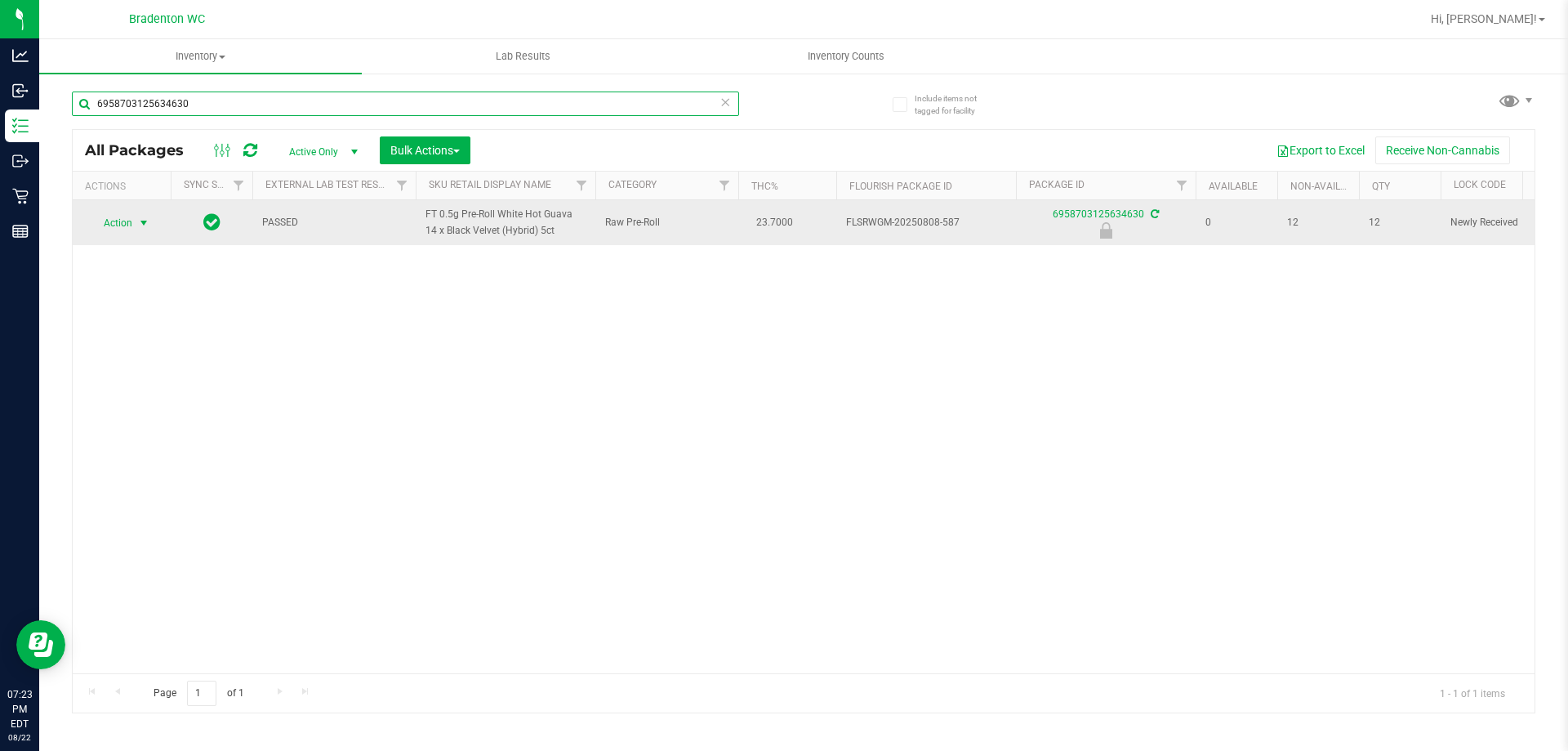
type input "6958703125634630"
click at [121, 224] on span "Action" at bounding box center [111, 223] width 44 height 23
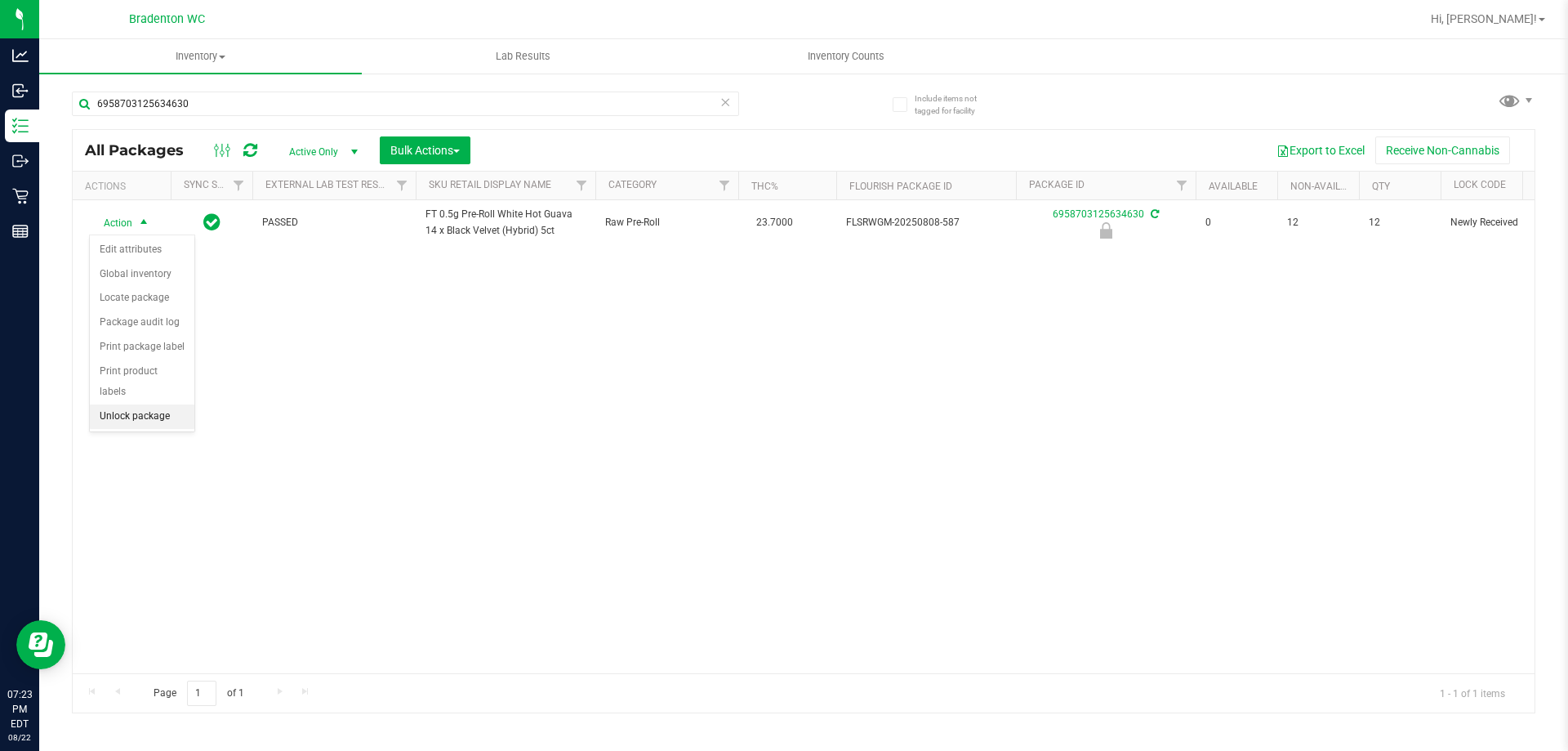
click at [136, 404] on li "Unlock package" at bounding box center [142, 416] width 104 height 24
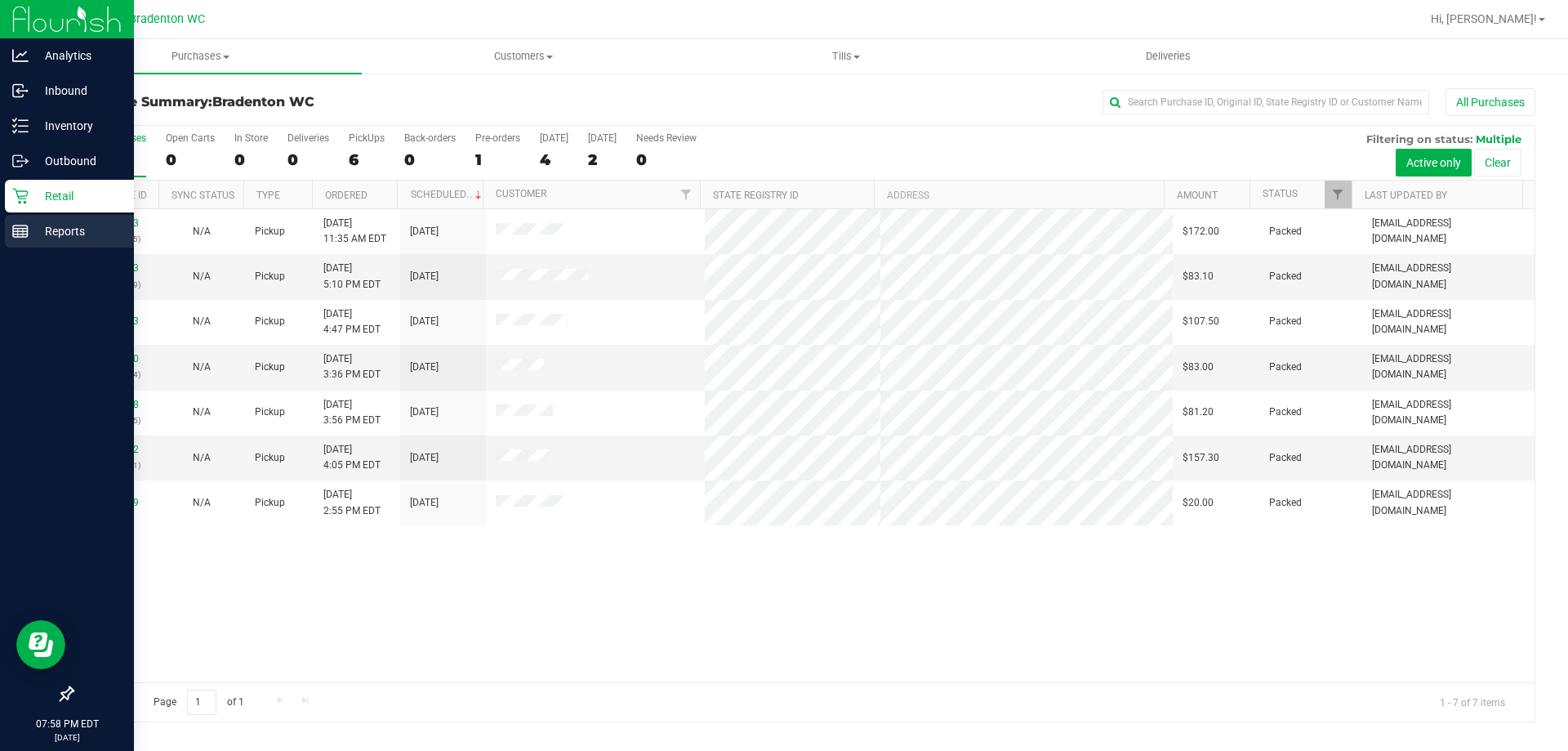
click at [82, 231] on p "Reports" at bounding box center [78, 232] width 98 height 20
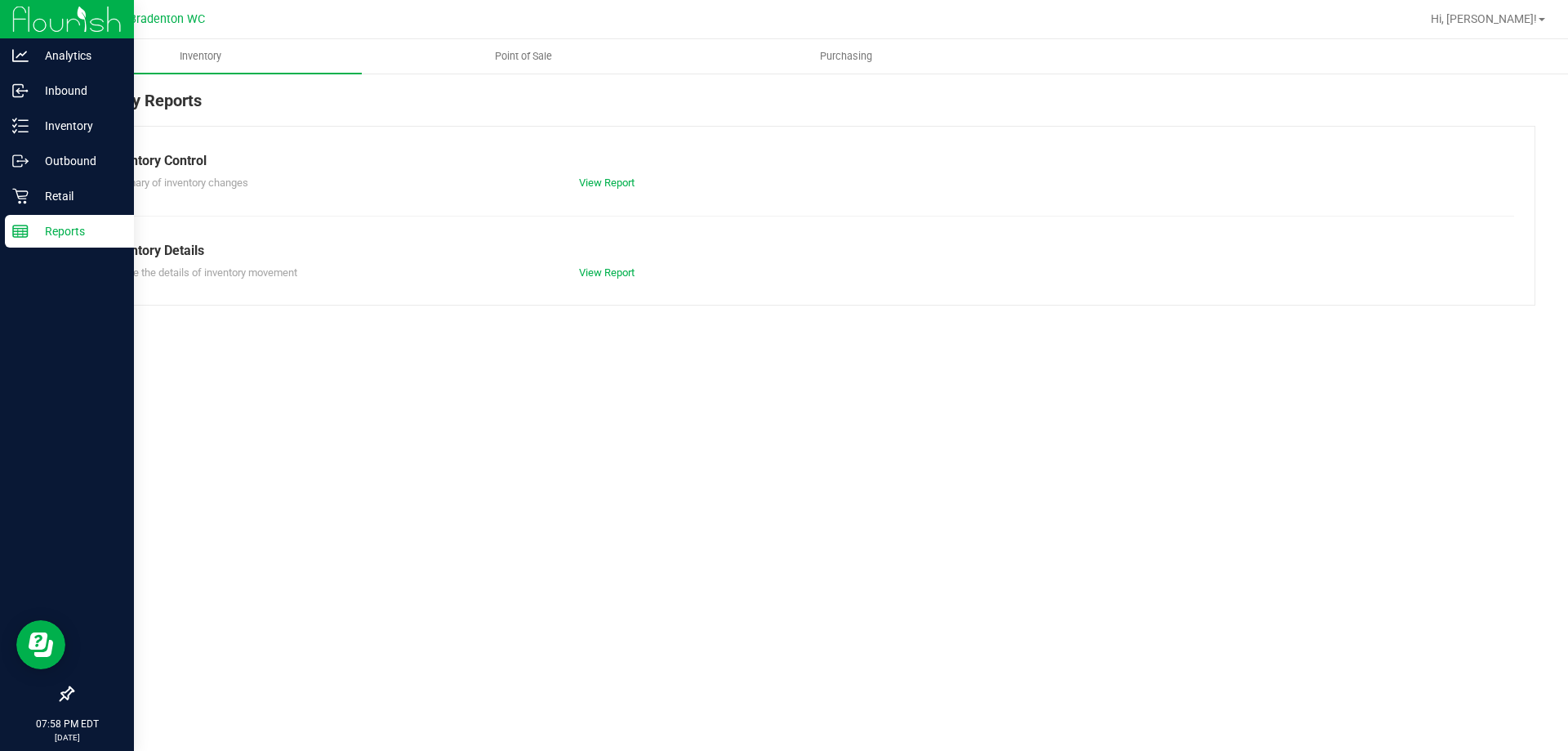
click at [524, 59] on span "Point of Sale" at bounding box center [524, 57] width 102 height 15
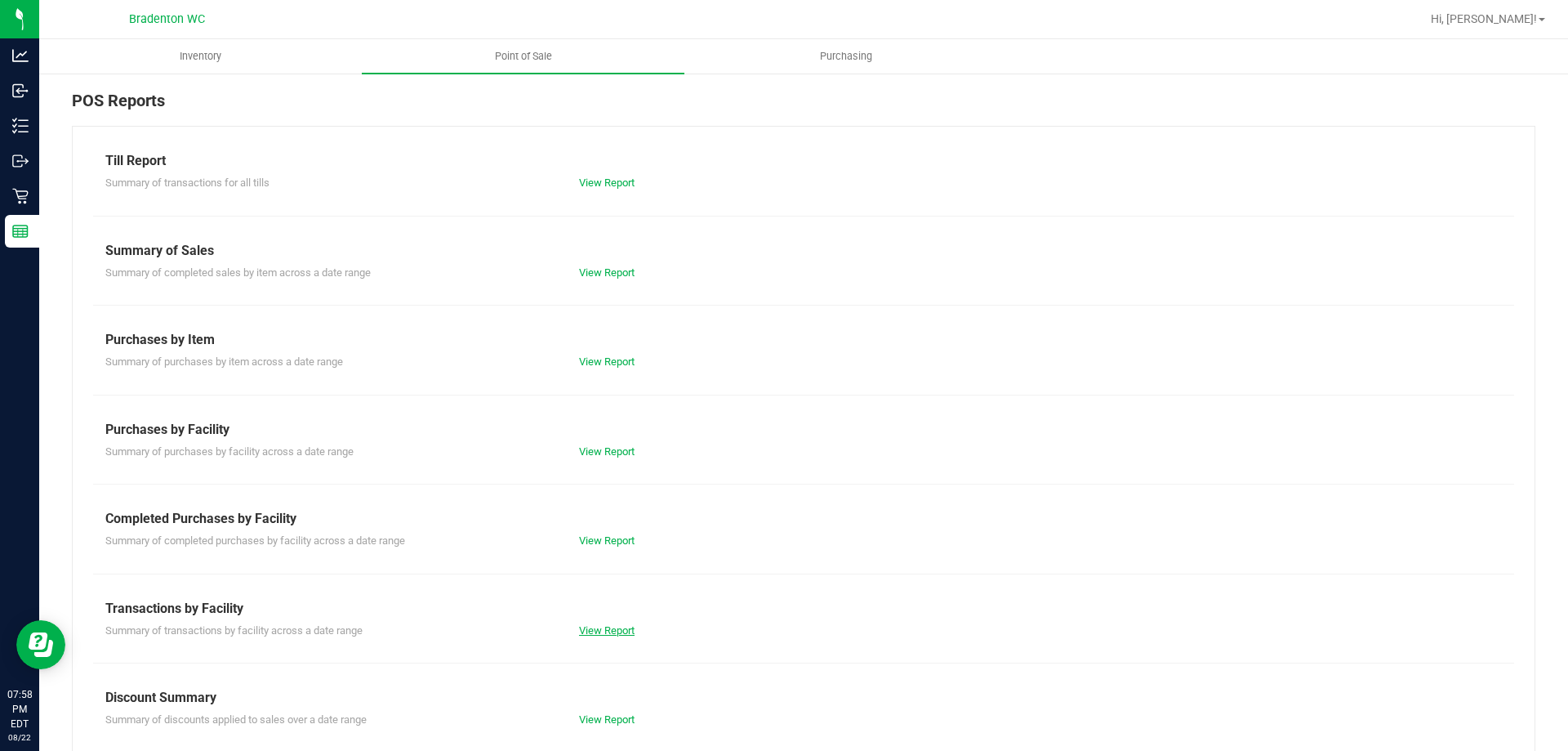
click at [614, 630] on link "View Report" at bounding box center [607, 630] width 56 height 13
